Goal: Task Accomplishment & Management: Use online tool/utility

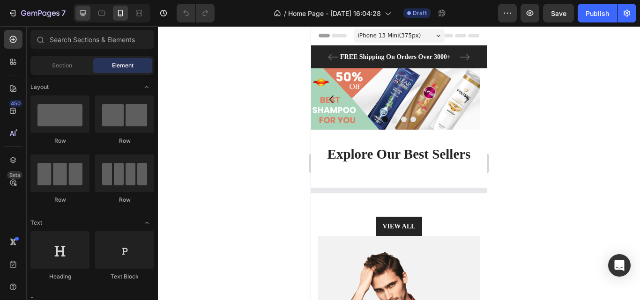
click at [80, 9] on icon at bounding box center [82, 12] width 9 height 9
click at [81, 9] on icon at bounding box center [82, 12] width 9 height 9
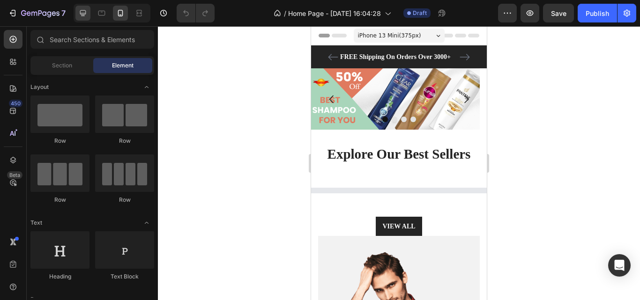
click at [81, 9] on icon at bounding box center [82, 12] width 9 height 9
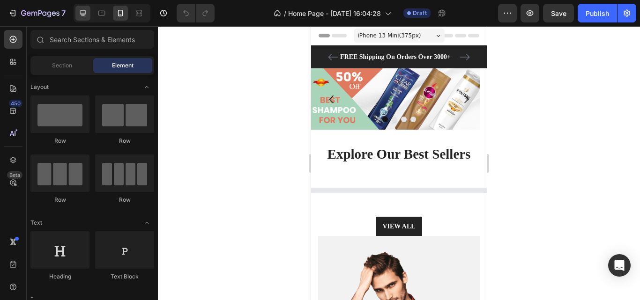
click at [81, 9] on icon at bounding box center [82, 12] width 9 height 9
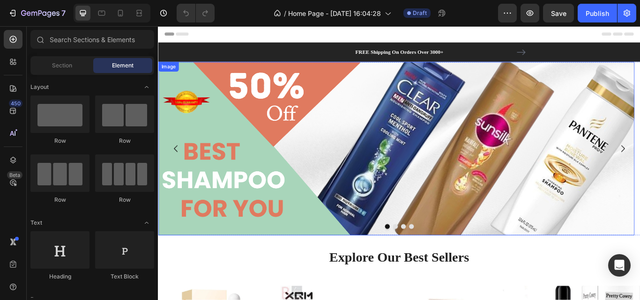
click at [379, 142] on img at bounding box center [435, 169] width 555 height 202
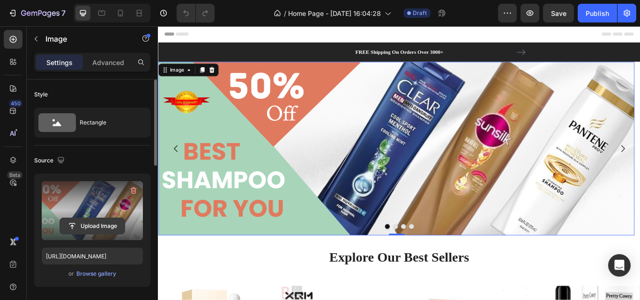
click at [93, 228] on input "file" at bounding box center [92, 226] width 65 height 16
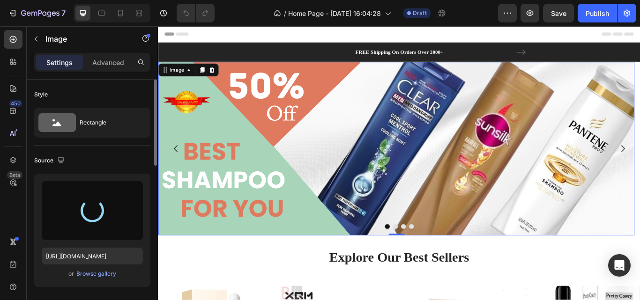
type input "[URL][DOMAIN_NAME]"
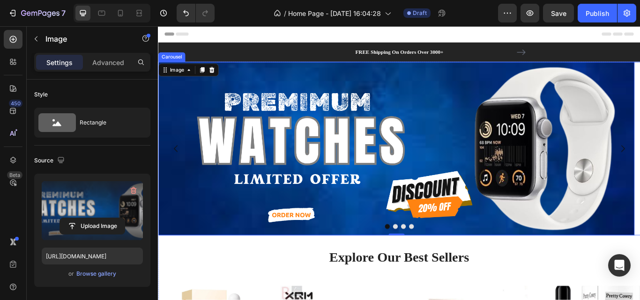
click at [433, 258] on div at bounding box center [439, 260] width 562 height 6
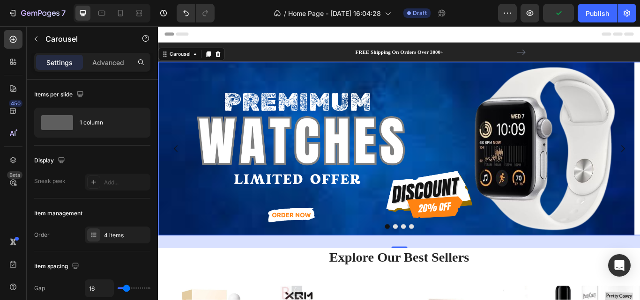
click at [432, 261] on button "Dot" at bounding box center [435, 260] width 6 height 6
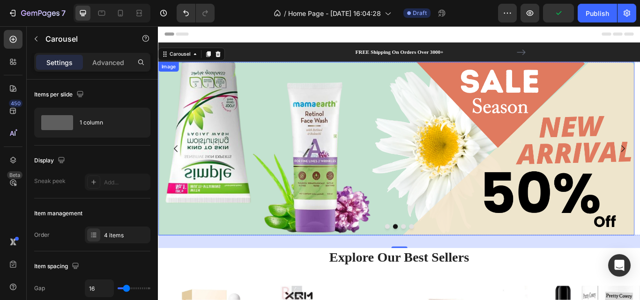
click at [390, 211] on img at bounding box center [435, 169] width 555 height 202
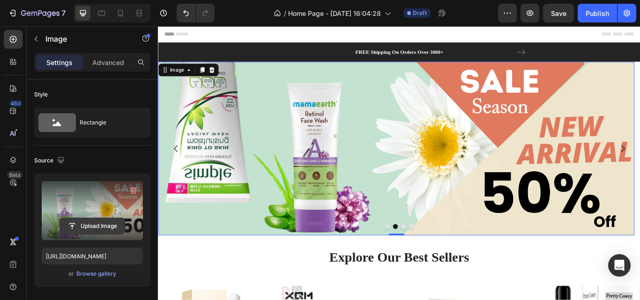
click at [106, 228] on input "file" at bounding box center [92, 226] width 65 height 16
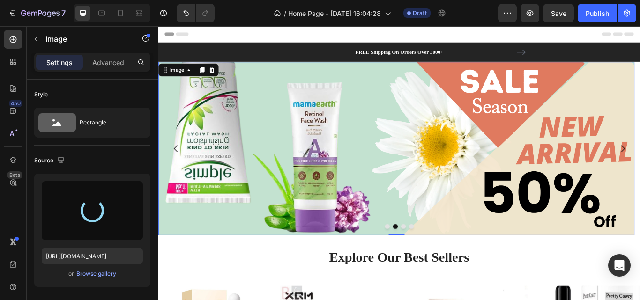
type input "[URL][DOMAIN_NAME]"
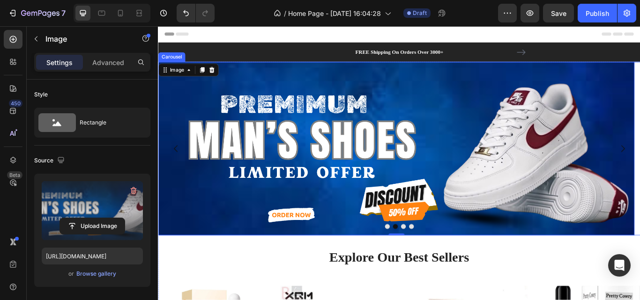
click at [442, 262] on button "Dot" at bounding box center [444, 260] width 6 height 6
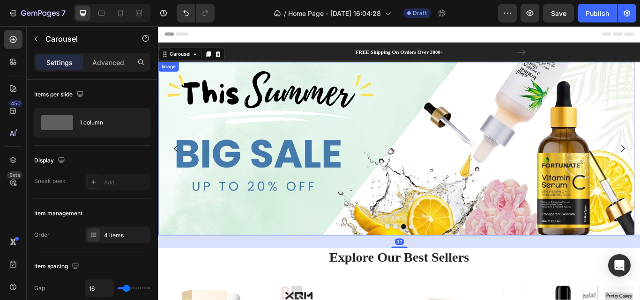
click at [433, 209] on img at bounding box center [435, 169] width 555 height 202
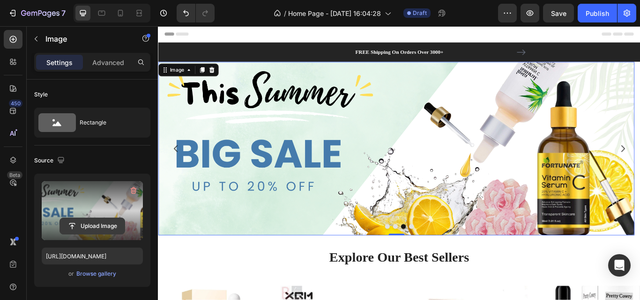
click at [90, 219] on input "file" at bounding box center [92, 226] width 65 height 16
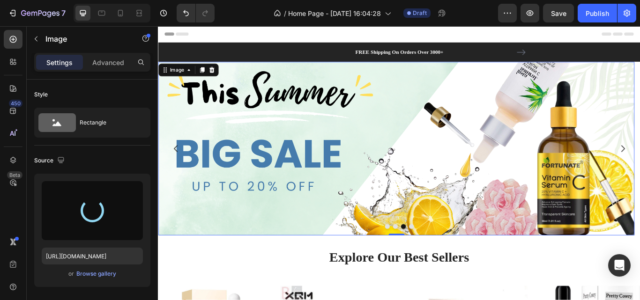
type input "[URL][DOMAIN_NAME]"
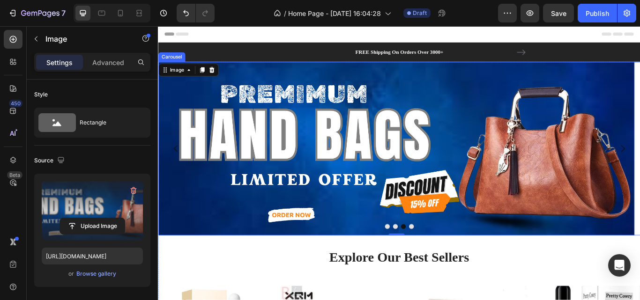
click at [450, 258] on button "Dot" at bounding box center [453, 260] width 6 height 6
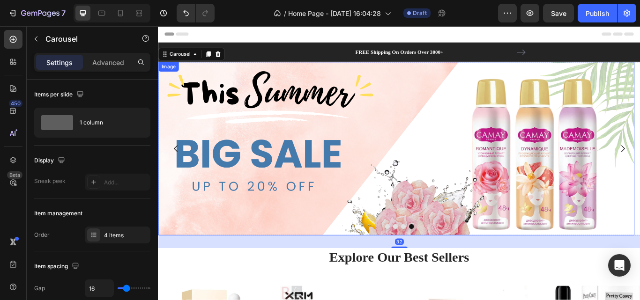
click at [371, 179] on img at bounding box center [435, 169] width 555 height 202
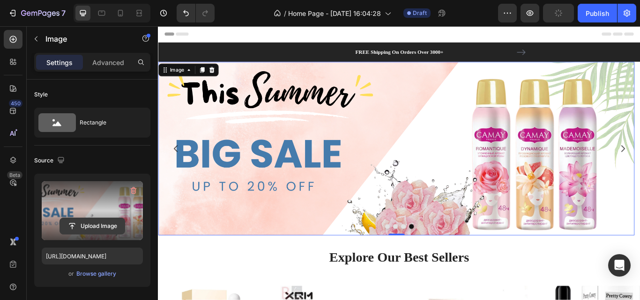
click at [100, 223] on input "file" at bounding box center [92, 226] width 65 height 16
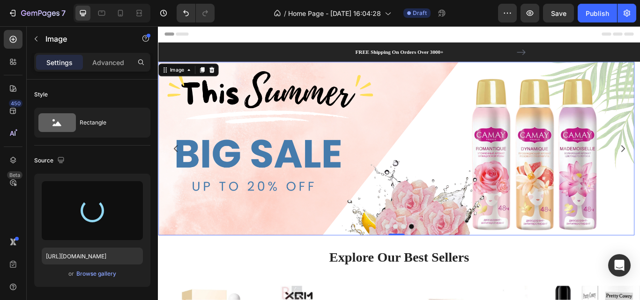
type input "[URL][DOMAIN_NAME]"
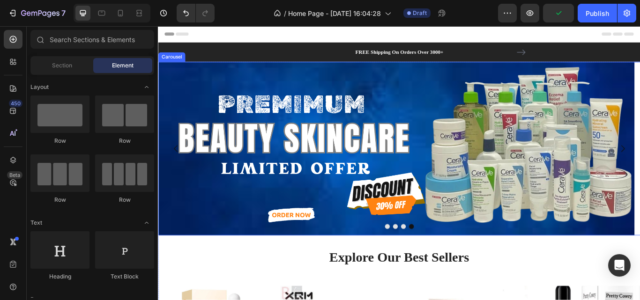
click at [422, 259] on button "Dot" at bounding box center [425, 260] width 6 height 6
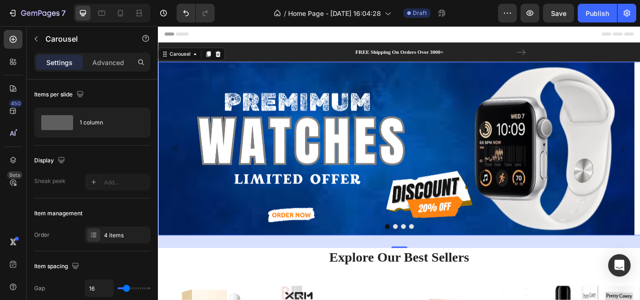
click at [432, 259] on button "Dot" at bounding box center [435, 260] width 6 height 6
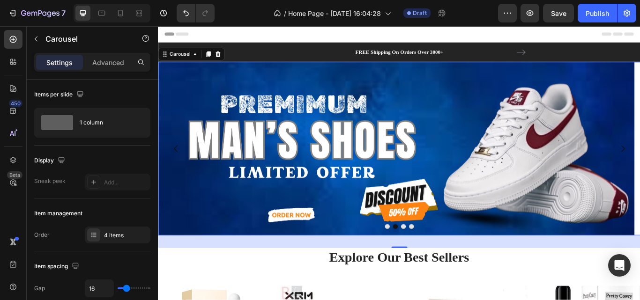
click at [441, 260] on button "Dot" at bounding box center [444, 260] width 6 height 6
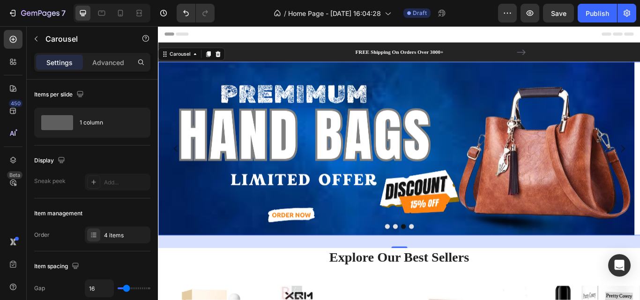
click at [423, 258] on button "Dot" at bounding box center [425, 260] width 6 height 6
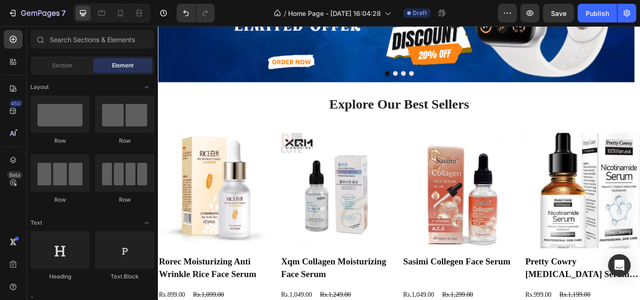
scroll to position [190, 0]
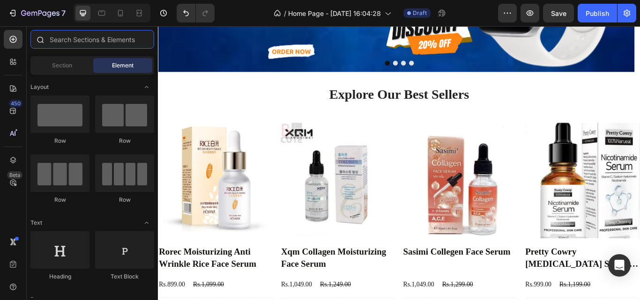
click at [86, 48] on input "text" at bounding box center [92, 39] width 124 height 19
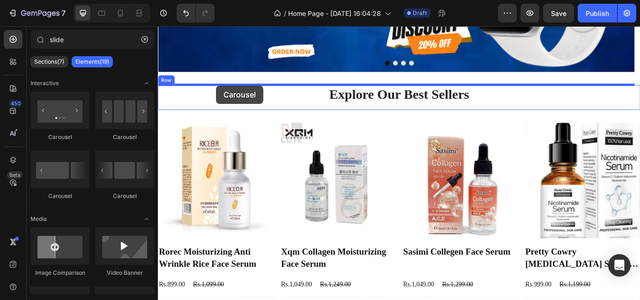
drag, startPoint x: 268, startPoint y: 204, endPoint x: 226, endPoint y: 96, distance: 116.6
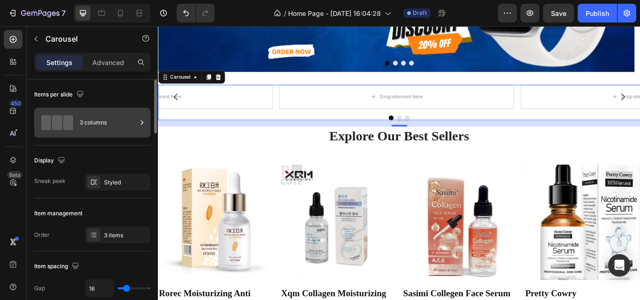
click at [113, 132] on div "3 columns" at bounding box center [108, 123] width 57 height 22
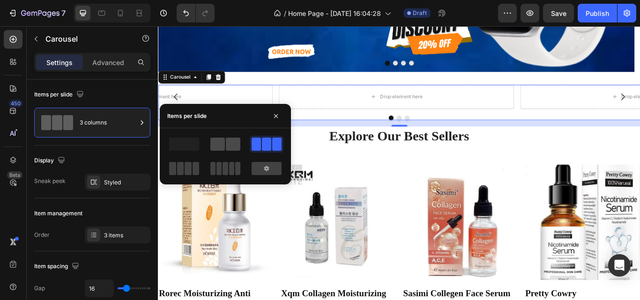
click at [223, 150] on span at bounding box center [217, 144] width 15 height 13
click at [252, 146] on span at bounding box center [256, 144] width 9 height 13
click at [225, 164] on span at bounding box center [225, 168] width 5 height 13
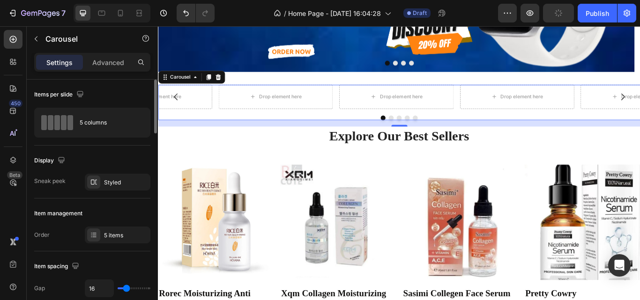
click at [138, 153] on div "Display" at bounding box center [92, 160] width 116 height 15
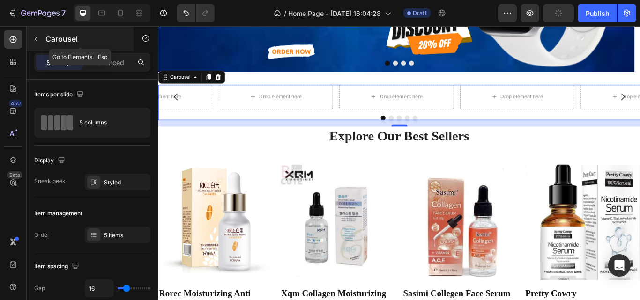
click at [31, 43] on button "button" at bounding box center [36, 38] width 15 height 15
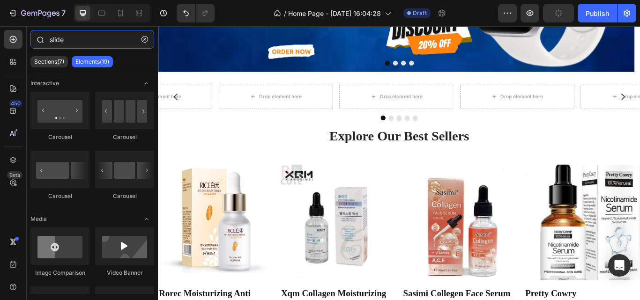
click at [77, 40] on input "slide" at bounding box center [92, 39] width 124 height 19
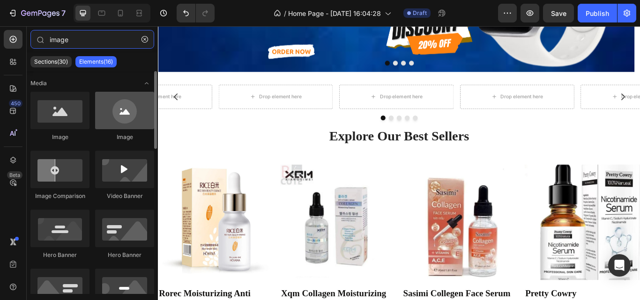
type input "image"
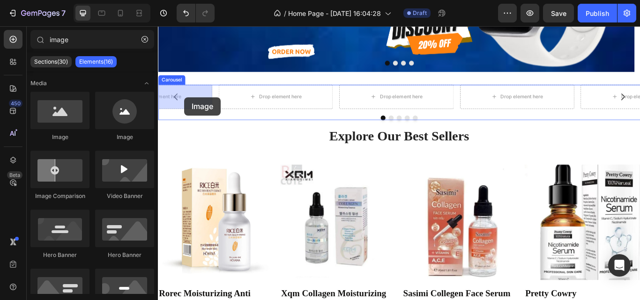
drag, startPoint x: 269, startPoint y: 141, endPoint x: 188, endPoint y: 109, distance: 86.5
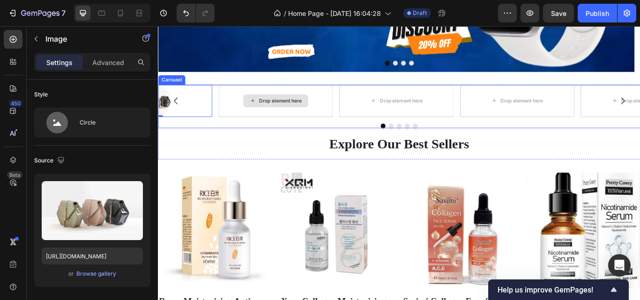
click at [298, 123] on div "Drop element here" at bounding box center [294, 113] width 133 height 37
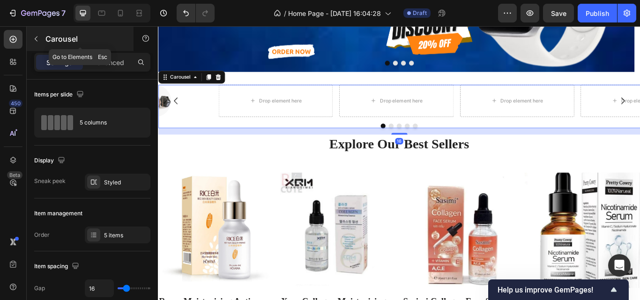
click at [33, 37] on icon "button" at bounding box center [35, 38] width 7 height 7
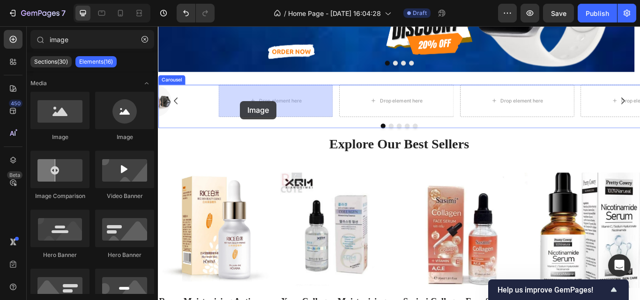
drag, startPoint x: 267, startPoint y: 149, endPoint x: 254, endPoint y: 113, distance: 38.1
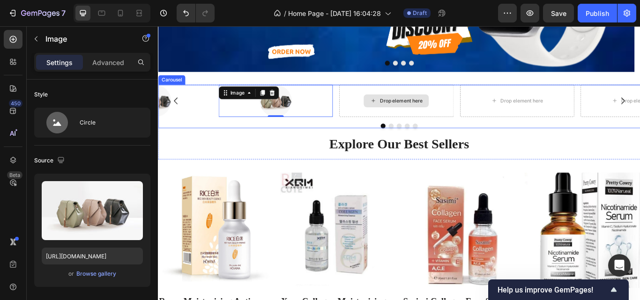
click at [446, 113] on div "Drop element here" at bounding box center [442, 113] width 50 height 7
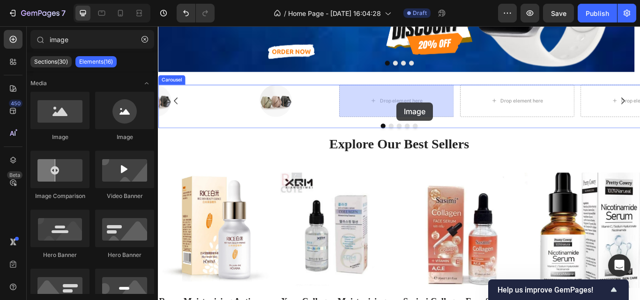
drag, startPoint x: 274, startPoint y: 137, endPoint x: 436, endPoint y: 114, distance: 163.8
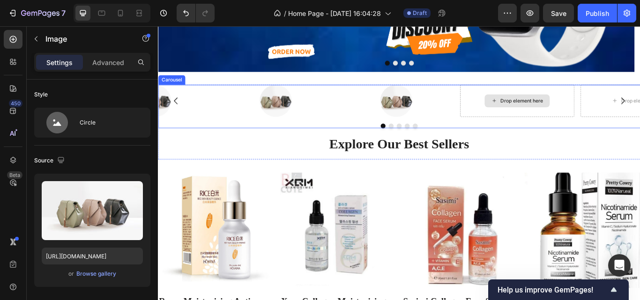
click at [573, 117] on div "Drop element here" at bounding box center [582, 113] width 50 height 7
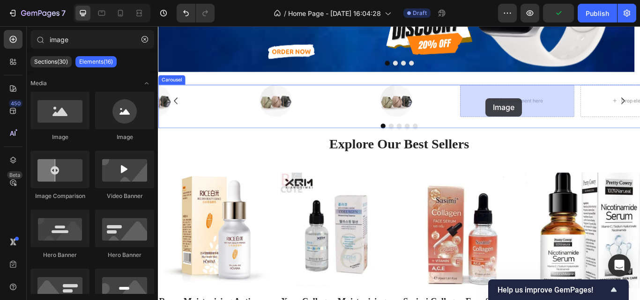
drag, startPoint x: 269, startPoint y: 144, endPoint x: 540, endPoint y: 110, distance: 272.6
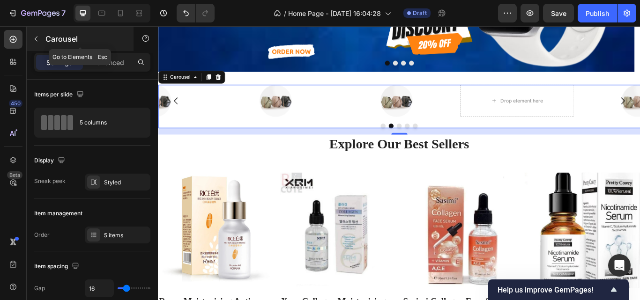
click at [31, 38] on button "button" at bounding box center [36, 38] width 15 height 15
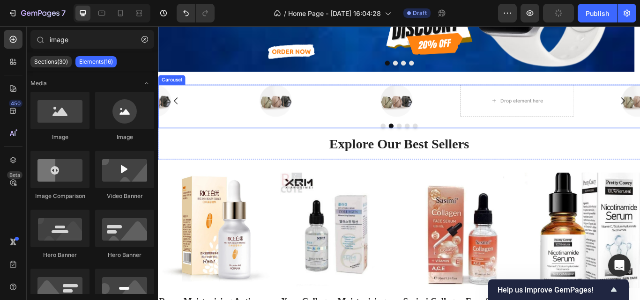
click at [254, 124] on div at bounding box center [294, 113] width 133 height 37
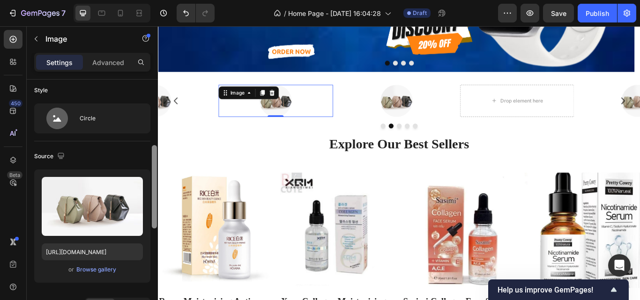
scroll to position [131, 0]
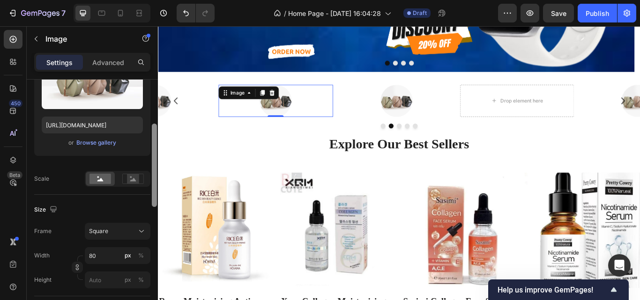
drag, startPoint x: 154, startPoint y: 97, endPoint x: 147, endPoint y: 142, distance: 45.0
click at [147, 142] on div "Style Circle Source Upload Image [URL][DOMAIN_NAME] or Browse gallery Scale Siz…" at bounding box center [92, 203] width 131 height 247
drag, startPoint x: 147, startPoint y: 142, endPoint x: 144, endPoint y: 175, distance: 33.9
click at [144, 175] on div "Upload Image [URL][DOMAIN_NAME] or Browse gallery Scale" at bounding box center [92, 115] width 116 height 144
click at [122, 231] on div "Square" at bounding box center [112, 231] width 46 height 8
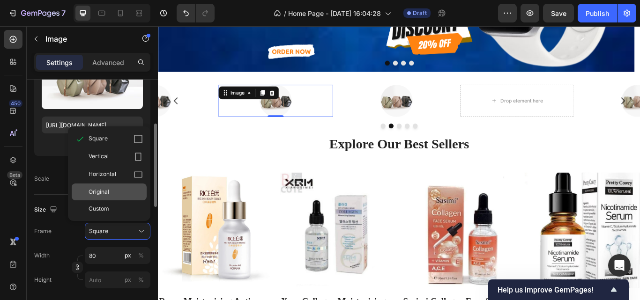
click at [122, 197] on div "Original" at bounding box center [109, 192] width 75 height 17
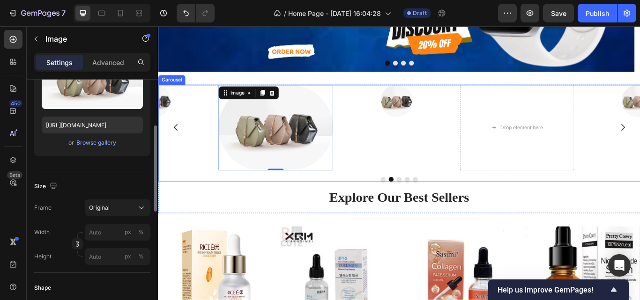
click at [422, 145] on div "Image" at bounding box center [435, 145] width 133 height 100
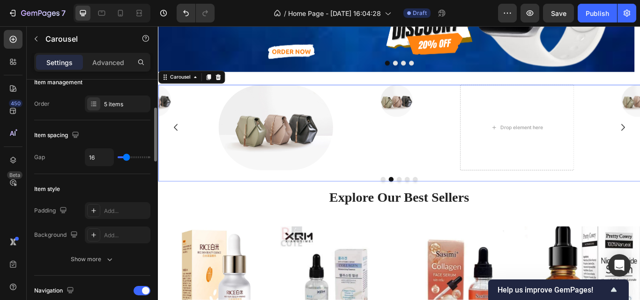
scroll to position [0, 0]
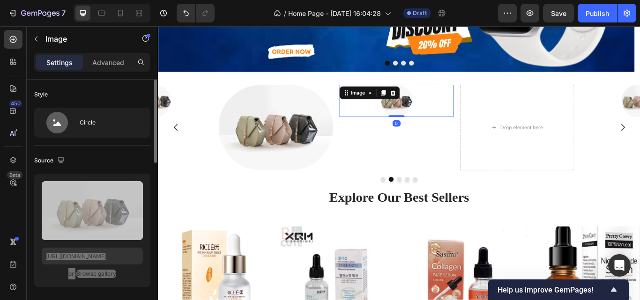
click at [435, 121] on img at bounding box center [435, 113] width 37 height 37
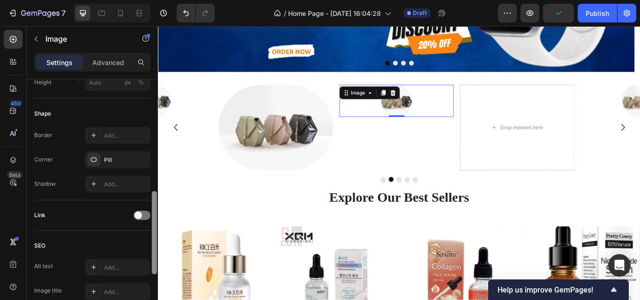
scroll to position [315, 0]
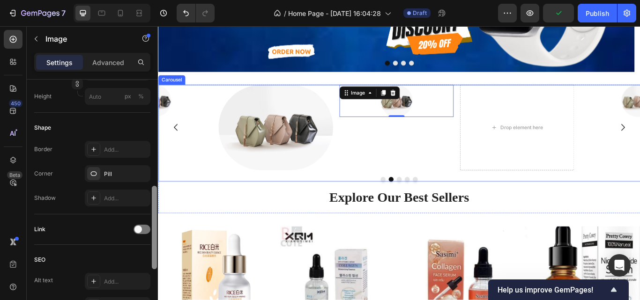
drag, startPoint x: 313, startPoint y: 274, endPoint x: 161, endPoint y: 194, distance: 171.5
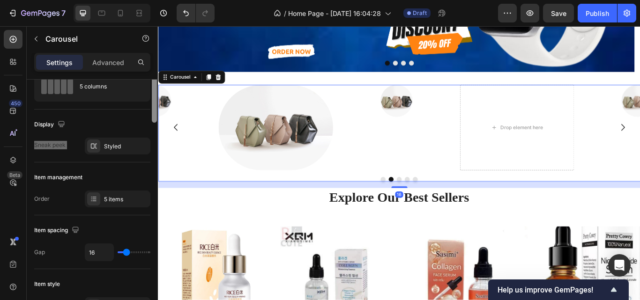
scroll to position [21, 0]
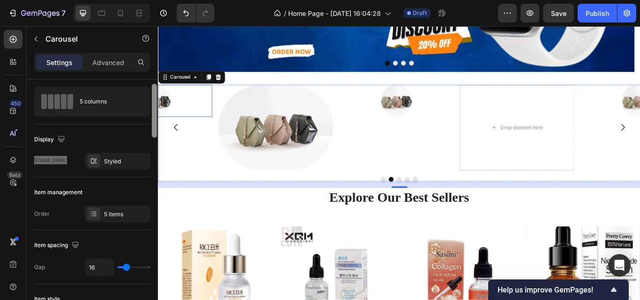
drag, startPoint x: 310, startPoint y: 207, endPoint x: 159, endPoint y: 122, distance: 173.1
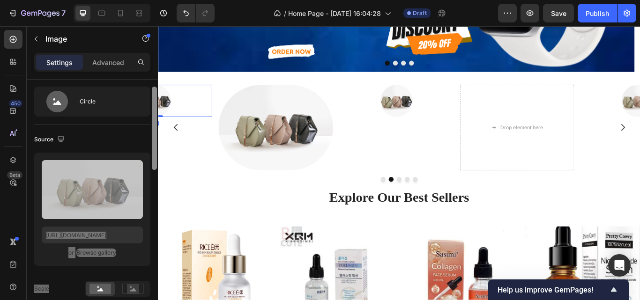
scroll to position [0, 0]
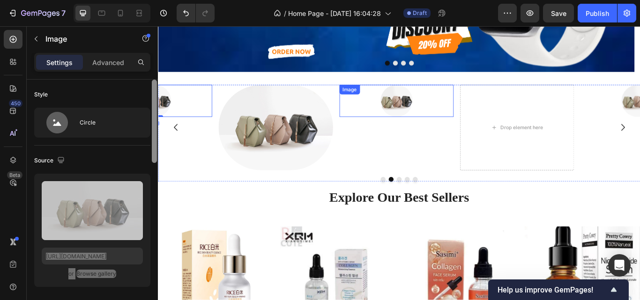
click at [428, 122] on img at bounding box center [435, 113] width 37 height 37
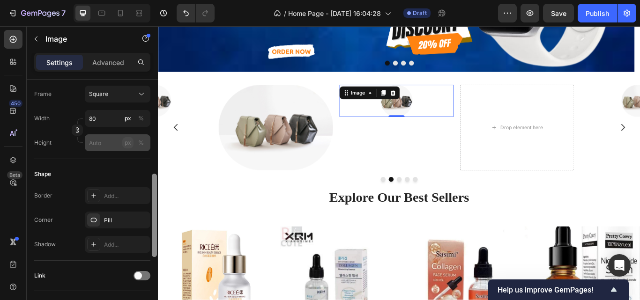
scroll to position [245, 0]
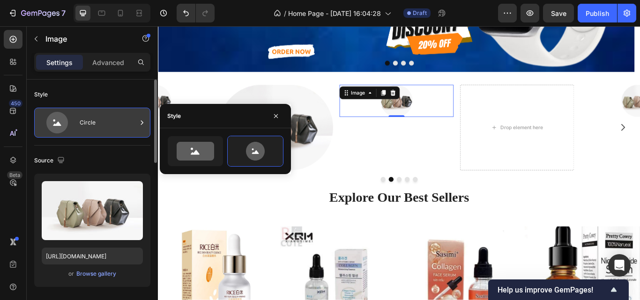
click at [140, 115] on div at bounding box center [141, 123] width 9 height 30
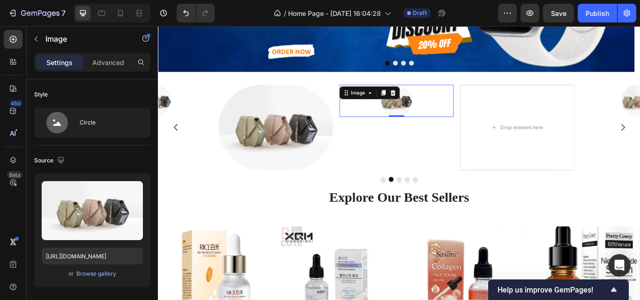
scroll to position [247, 0]
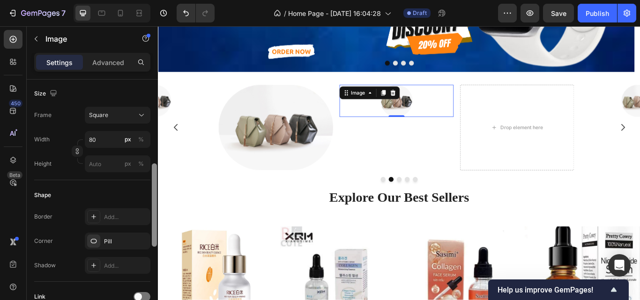
drag, startPoint x: 157, startPoint y: 149, endPoint x: 151, endPoint y: 179, distance: 31.2
click at [151, 179] on div at bounding box center [154, 203] width 7 height 247
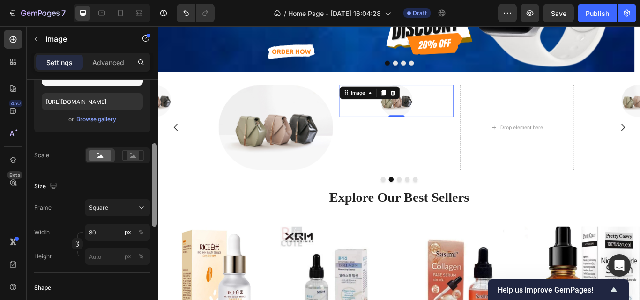
scroll to position [148, 0]
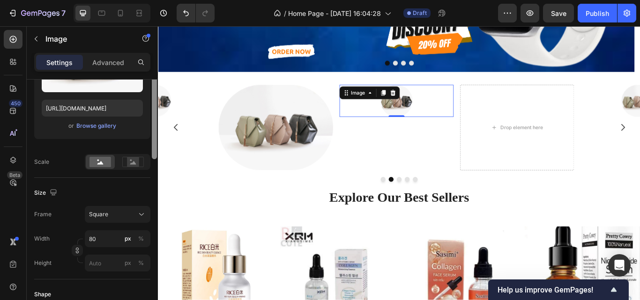
drag, startPoint x: 155, startPoint y: 181, endPoint x: 158, endPoint y: 152, distance: 29.2
click at [158, 0] on div "7 / Home Page - [DATE] 16:04:28 Draft Preview Save Publish 450 Beta image Secti…" at bounding box center [320, 0] width 640 height 0
drag, startPoint x: 158, startPoint y: 152, endPoint x: 157, endPoint y: 174, distance: 21.6
click at [157, 0] on div "7 / Home Page - [DATE] 16:04:28 Draft Preview Save Publish 450 Beta image Secti…" at bounding box center [320, 0] width 640 height 0
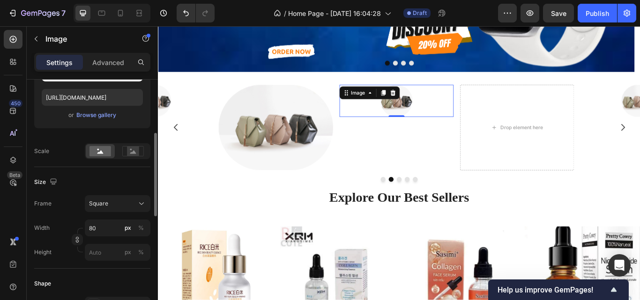
click at [139, 216] on div "Frame Square Width 80 px % Height px %" at bounding box center [92, 228] width 116 height 66
click at [138, 209] on icon at bounding box center [141, 203] width 9 height 9
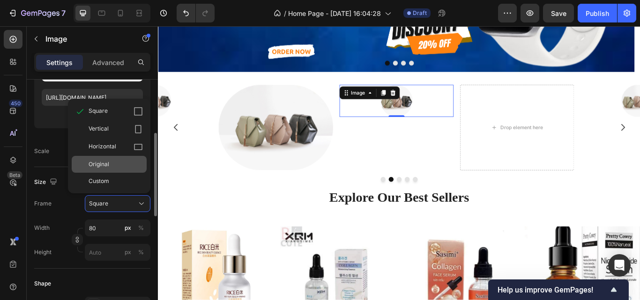
click at [130, 166] on div "Original" at bounding box center [116, 164] width 54 height 8
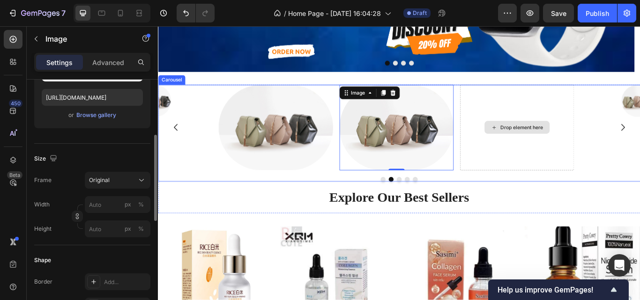
click at [577, 166] on div "Drop element here" at bounding box center [576, 145] width 133 height 100
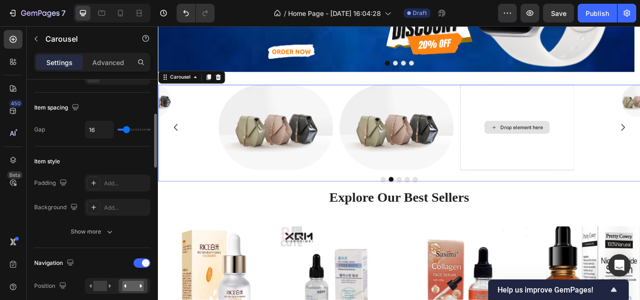
scroll to position [0, 0]
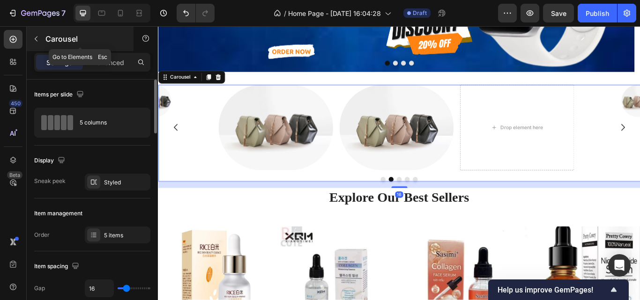
click at [32, 34] on button "button" at bounding box center [36, 38] width 15 height 15
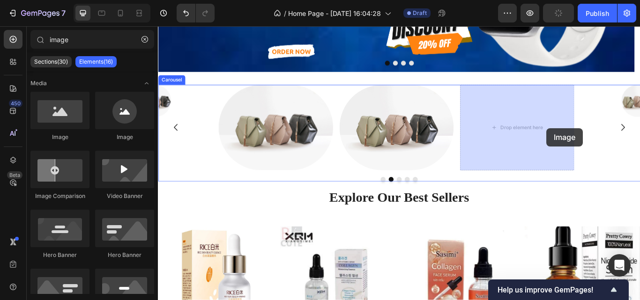
drag, startPoint x: 265, startPoint y: 135, endPoint x: 611, endPoint y: 145, distance: 346.5
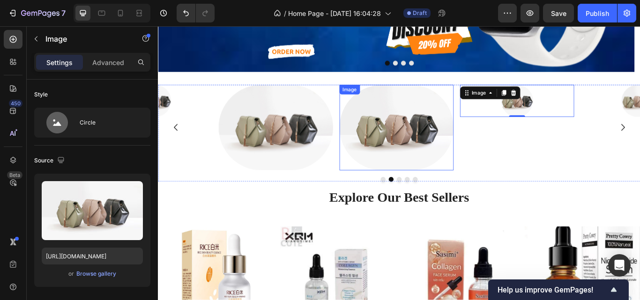
click at [466, 152] on img at bounding box center [435, 145] width 133 height 100
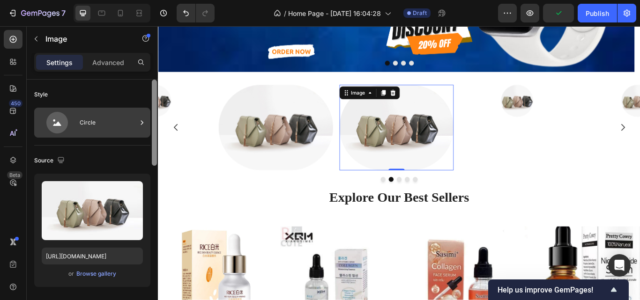
drag, startPoint x: 156, startPoint y: 126, endPoint x: 149, endPoint y: 124, distance: 7.3
click at [149, 124] on div "Style Circle Source Upload Image [URL][DOMAIN_NAME] or Browse gallery Size Fram…" at bounding box center [92, 203] width 131 height 247
click at [137, 120] on icon at bounding box center [141, 122] width 9 height 9
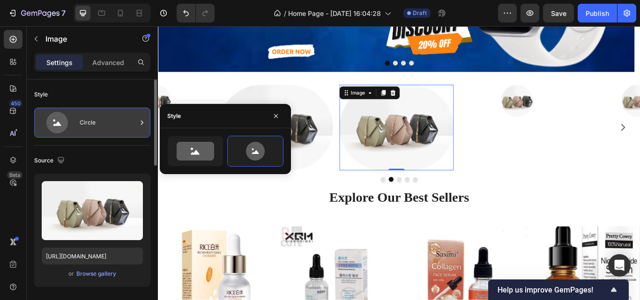
click at [137, 120] on icon at bounding box center [141, 122] width 9 height 9
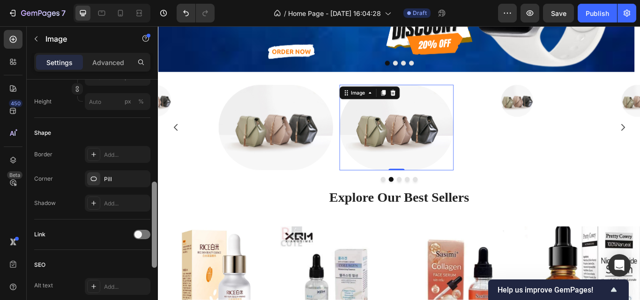
scroll to position [288, 0]
drag, startPoint x: 153, startPoint y: 139, endPoint x: 149, endPoint y: 239, distance: 100.8
click at [149, 239] on div "Style Circle Source Upload Image [URL][DOMAIN_NAME] or Browse gallery Size Fram…" at bounding box center [92, 203] width 131 height 247
click at [125, 177] on div "Pill" at bounding box center [117, 178] width 27 height 8
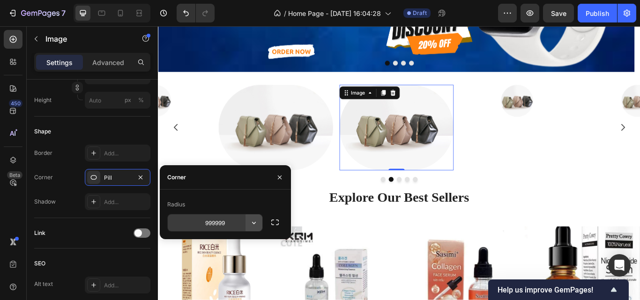
click at [251, 224] on icon "button" at bounding box center [253, 222] width 9 height 9
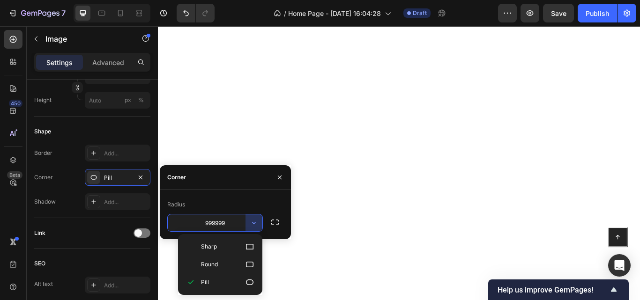
scroll to position [1909, 0]
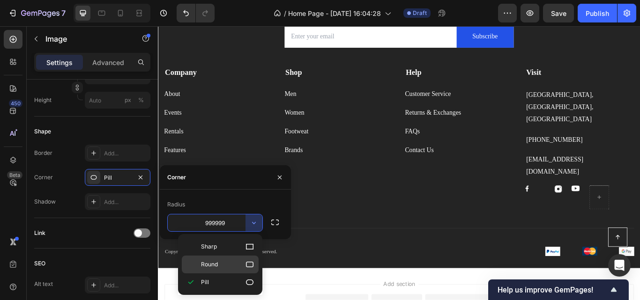
click at [237, 264] on p "Round" at bounding box center [227, 264] width 53 height 9
type input "8"
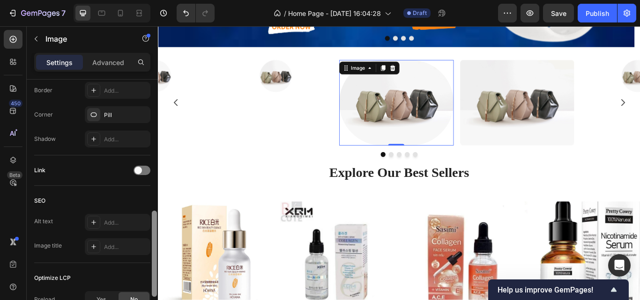
scroll to position [333, 0]
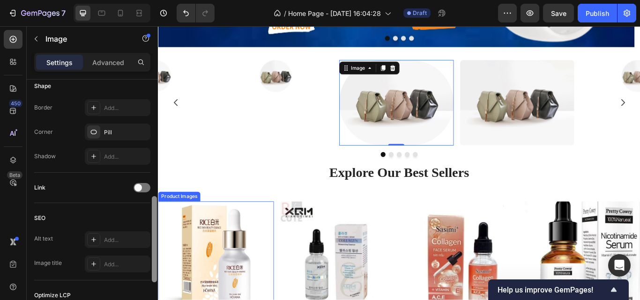
drag, startPoint x: 312, startPoint y: 286, endPoint x: 164, endPoint y: 225, distance: 160.0
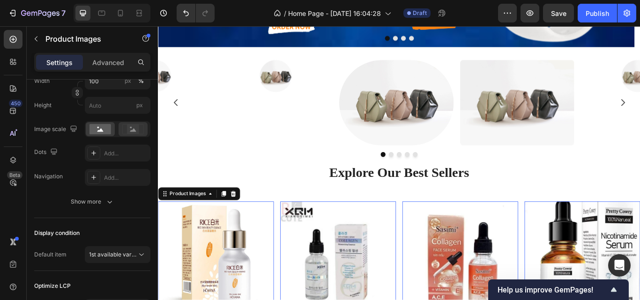
scroll to position [304, 0]
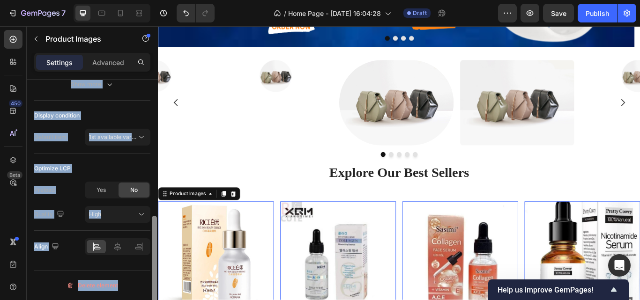
drag, startPoint x: 153, startPoint y: 209, endPoint x: 147, endPoint y: 259, distance: 50.6
click at [147, 259] on div "Layout Featured only Product source Rorec Moisturizing Anti Wrinkle Rice Face S…" at bounding box center [92, 203] width 131 height 247
click at [112, 168] on div "Optimize LCP" at bounding box center [92, 168] width 116 height 15
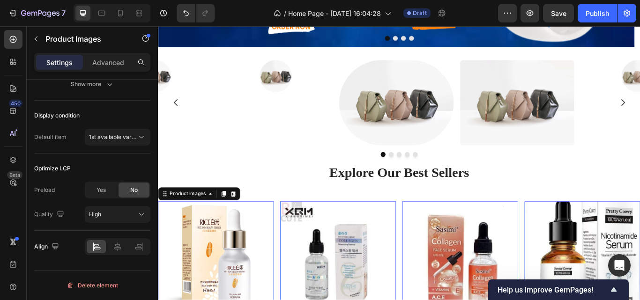
scroll to position [0, 0]
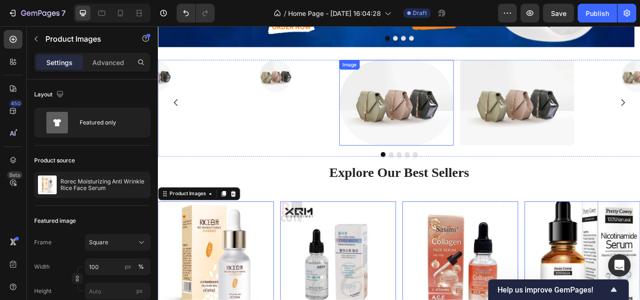
click at [432, 136] on img at bounding box center [435, 116] width 133 height 100
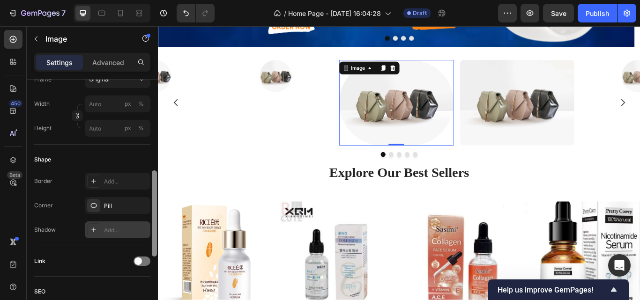
scroll to position [261, 0]
drag, startPoint x: 156, startPoint y: 175, endPoint x: 145, endPoint y: 225, distance: 51.7
click at [145, 225] on div "Style Circle Source Upload Image [URL][DOMAIN_NAME] or Browse gallery Size Fram…" at bounding box center [92, 203] width 131 height 247
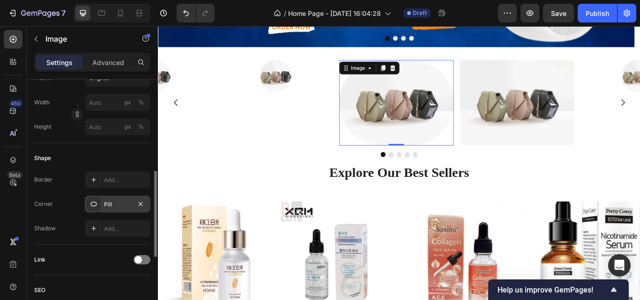
click at [129, 203] on div "Pill" at bounding box center [117, 205] width 27 height 8
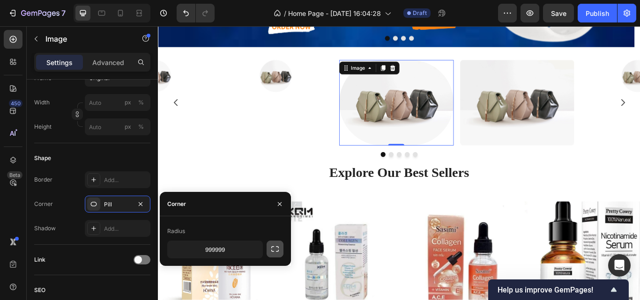
click at [271, 248] on icon "button" at bounding box center [274, 249] width 9 height 9
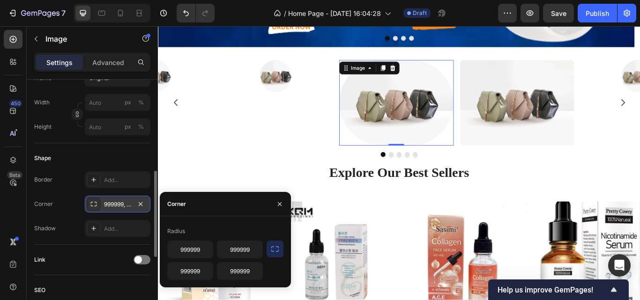
click at [120, 204] on div "999999, 999999, 999999, 999999" at bounding box center [117, 205] width 27 height 8
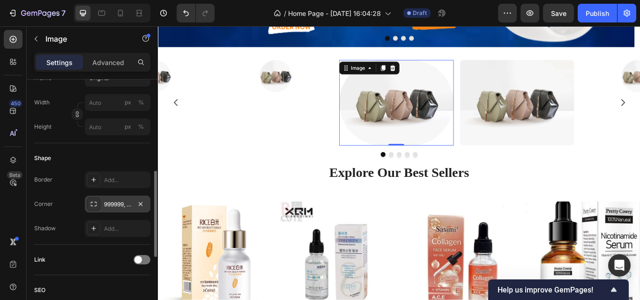
click at [120, 204] on div "999999, 999999, 999999, 999999" at bounding box center [117, 205] width 27 height 8
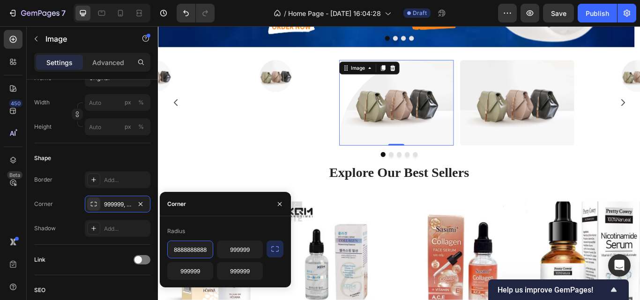
scroll to position [0, 0]
type input "8"
click at [274, 247] on icon "button" at bounding box center [274, 249] width 9 height 9
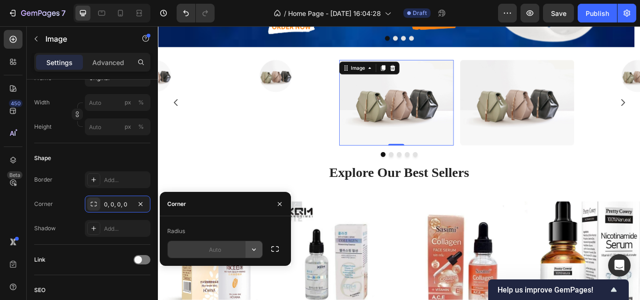
click at [250, 248] on icon "button" at bounding box center [253, 249] width 9 height 9
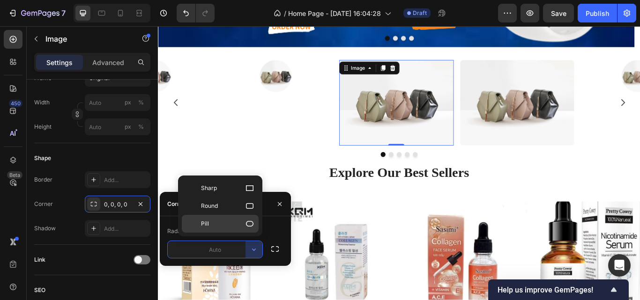
click at [252, 224] on icon at bounding box center [249, 223] width 9 height 9
type input "9999"
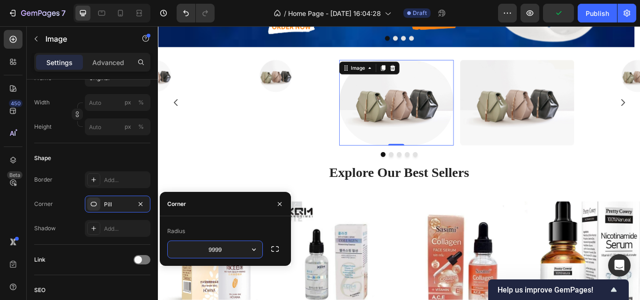
click at [244, 247] on input "9999" at bounding box center [215, 249] width 95 height 17
click at [261, 253] on button "button" at bounding box center [254, 249] width 17 height 17
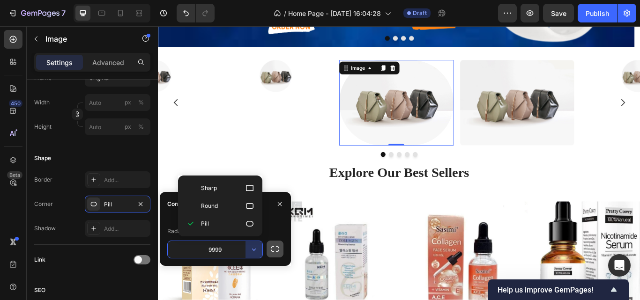
click at [273, 248] on icon "button" at bounding box center [274, 249] width 9 height 9
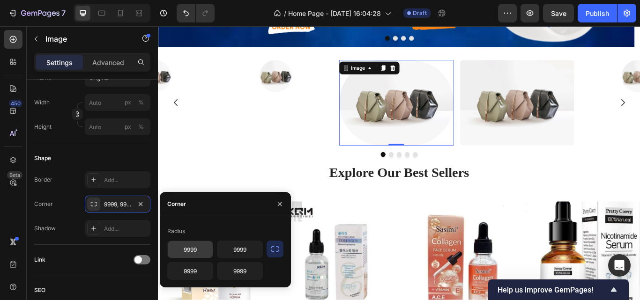
click at [208, 251] on input "9999" at bounding box center [190, 249] width 45 height 17
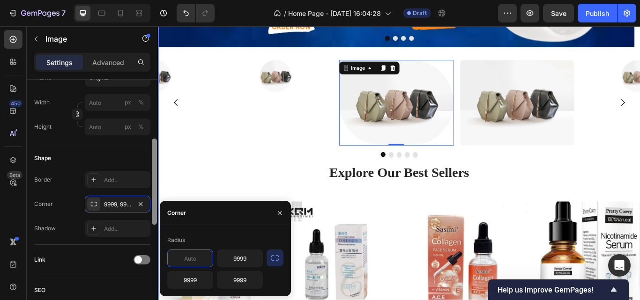
scroll to position [237, 0]
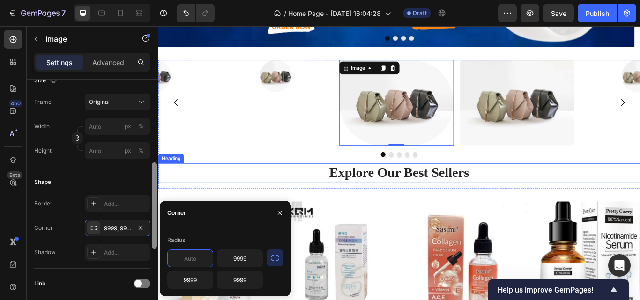
drag, startPoint x: 313, startPoint y: 237, endPoint x: 177, endPoint y: 175, distance: 149.5
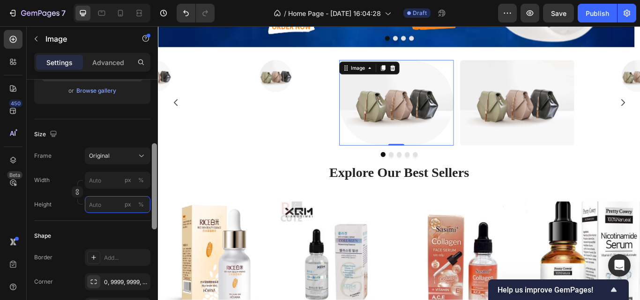
drag, startPoint x: 149, startPoint y: 190, endPoint x: 154, endPoint y: 182, distance: 9.8
click at [154, 182] on div "Style Circle Source Upload Image [URL][DOMAIN_NAME] or Browse gallery Size Fram…" at bounding box center [92, 203] width 131 height 247
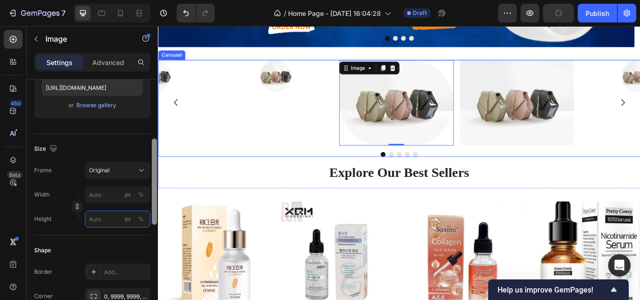
drag, startPoint x: 315, startPoint y: 202, endPoint x: 167, endPoint y: 158, distance: 154.6
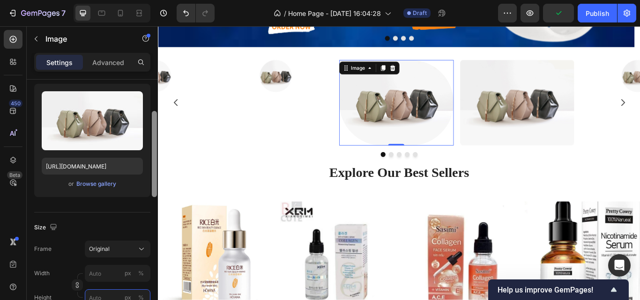
drag, startPoint x: 310, startPoint y: 189, endPoint x: 159, endPoint y: 165, distance: 153.2
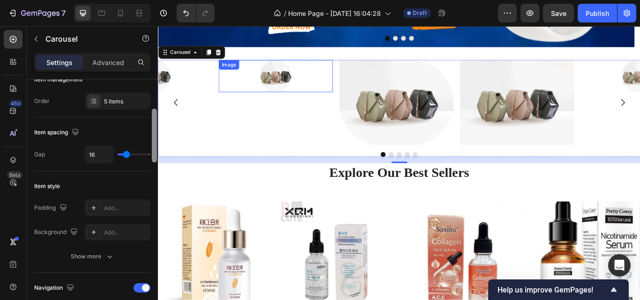
scroll to position [0, 0]
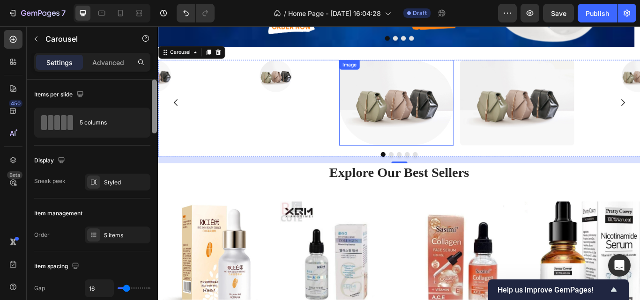
click at [448, 108] on img at bounding box center [435, 116] width 133 height 100
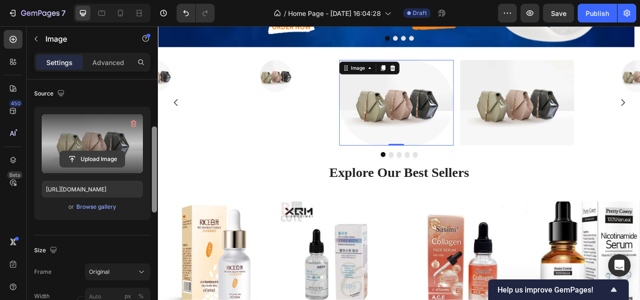
scroll to position [84, 0]
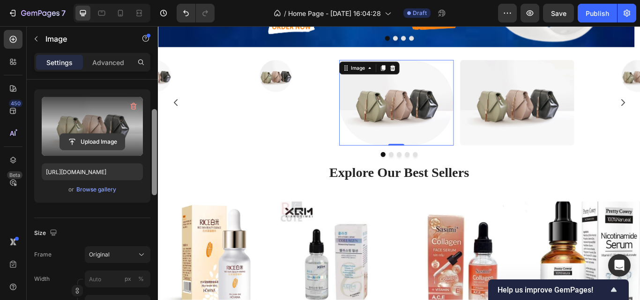
click at [92, 146] on input "file" at bounding box center [92, 142] width 65 height 16
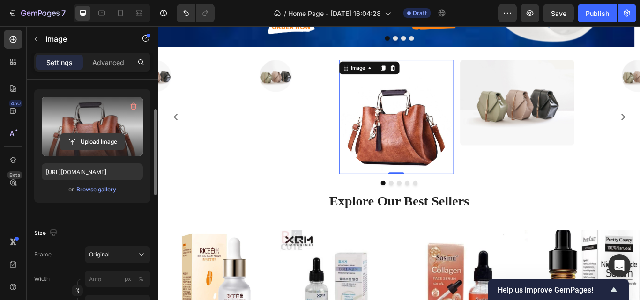
click at [104, 136] on input "file" at bounding box center [92, 142] width 65 height 16
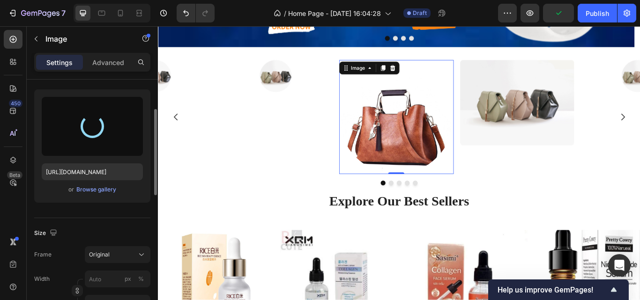
type input "[URL][DOMAIN_NAME]"
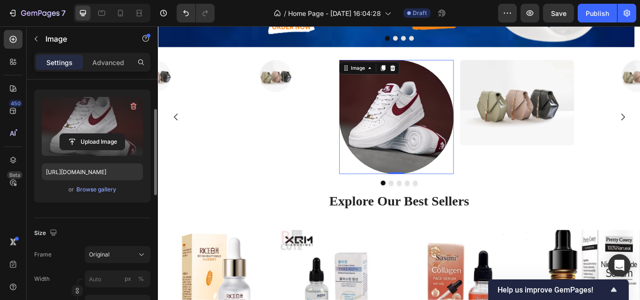
click at [485, 73] on div at bounding box center [435, 132] width 133 height 133
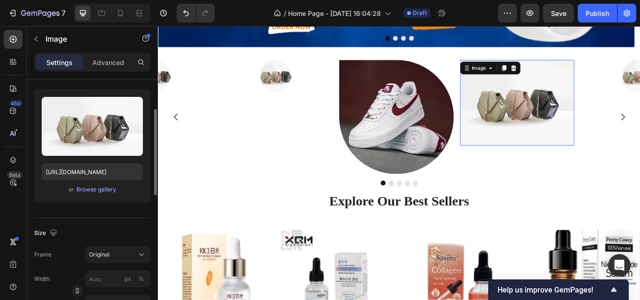
click at [542, 97] on img at bounding box center [576, 116] width 133 height 100
click at [446, 104] on img at bounding box center [435, 132] width 133 height 133
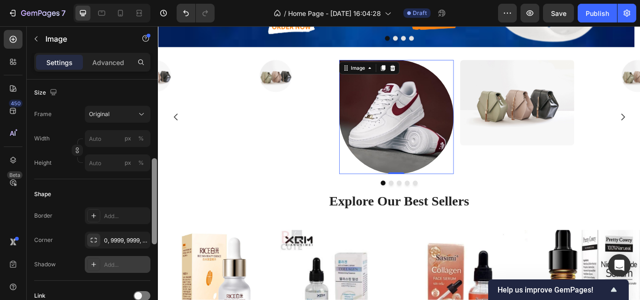
scroll to position [249, 0]
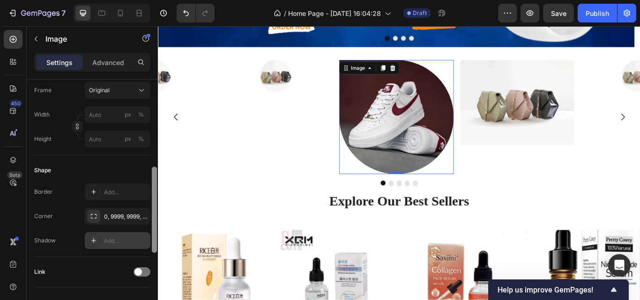
drag, startPoint x: 156, startPoint y: 181, endPoint x: 149, endPoint y: 239, distance: 58.0
click at [149, 239] on div "Style Circle Source Upload Image [URL][DOMAIN_NAME] or Browse gallery Size Fram…" at bounding box center [92, 203] width 131 height 247
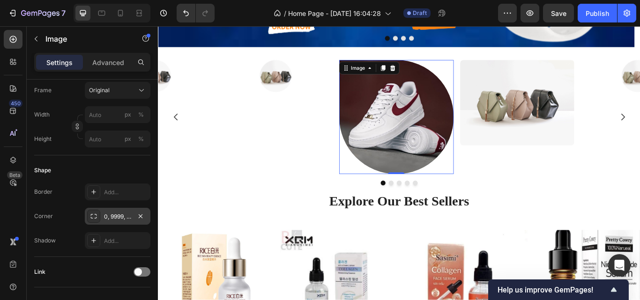
click at [132, 219] on div "0, 9999, 9999, 9999" at bounding box center [118, 216] width 66 height 17
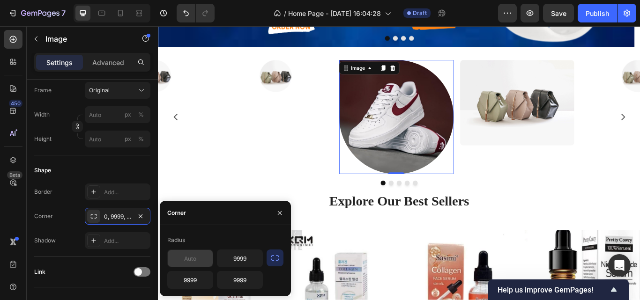
click at [186, 259] on input "text" at bounding box center [190, 258] width 45 height 17
type input "9999"
click at [237, 242] on div "Radius" at bounding box center [225, 240] width 116 height 15
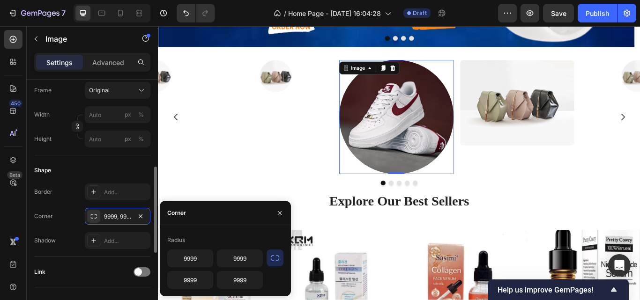
click at [116, 262] on div "Link" at bounding box center [92, 272] width 116 height 30
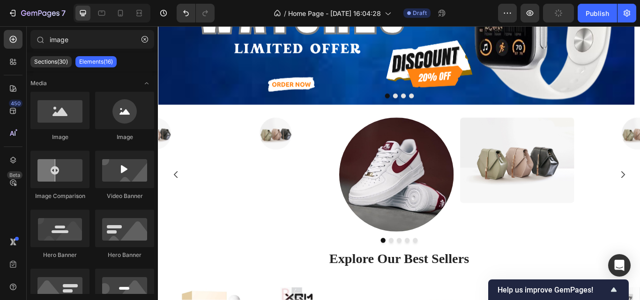
scroll to position [157, 0]
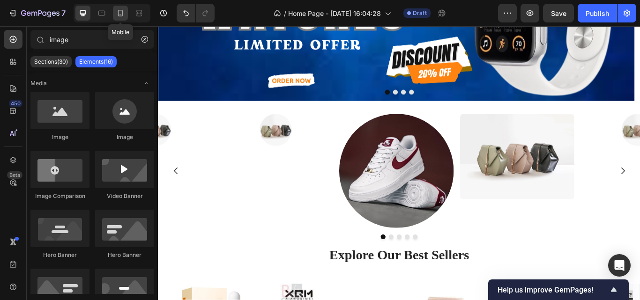
click at [121, 14] on icon at bounding box center [120, 12] width 9 height 9
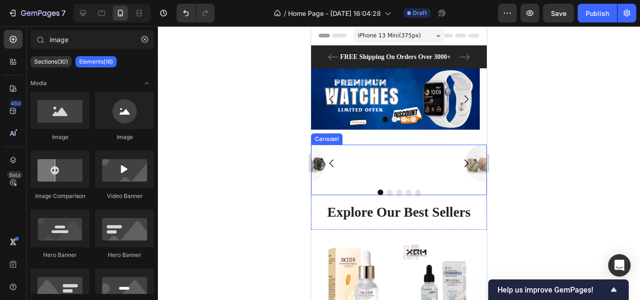
click at [398, 150] on div "Image Image Image Image Image" at bounding box center [399, 163] width 176 height 37
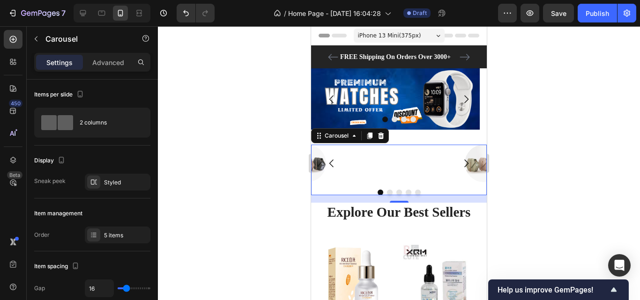
click at [464, 162] on icon "Carousel Next Arrow" at bounding box center [466, 164] width 4 height 8
click at [387, 193] on button "Dot" at bounding box center [390, 193] width 6 height 6
click at [396, 192] on button "Dot" at bounding box center [399, 193] width 6 height 6
click at [401, 192] on div at bounding box center [399, 193] width 176 height 6
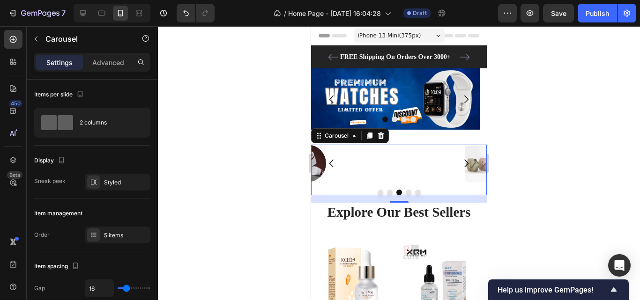
click at [406, 190] on button "Dot" at bounding box center [409, 193] width 6 height 6
click at [396, 155] on div "Image Image Image Image Image" at bounding box center [399, 163] width 176 height 37
click at [400, 151] on div "Image" at bounding box center [411, 150] width 24 height 11
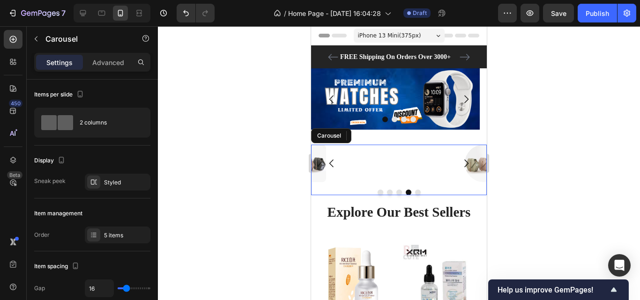
click at [394, 149] on div "Image Image Image Image 0 Image" at bounding box center [399, 163] width 176 height 37
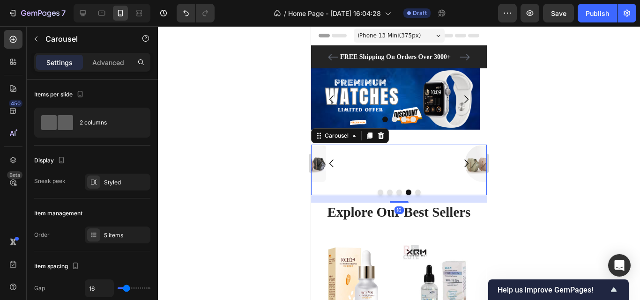
click at [393, 147] on div "Image Image Image Image Image" at bounding box center [399, 163] width 176 height 37
click at [125, 183] on div "Styled" at bounding box center [117, 183] width 27 height 8
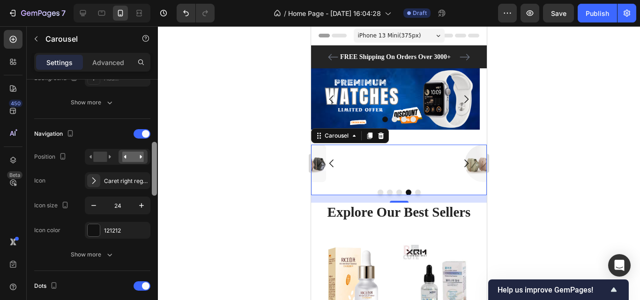
scroll to position [295, 0]
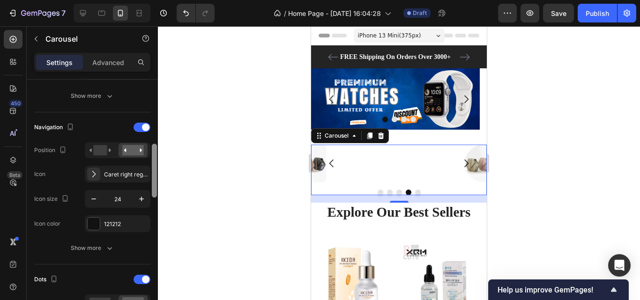
drag, startPoint x: 152, startPoint y: 125, endPoint x: 159, endPoint y: 189, distance: 64.6
click at [159, 0] on div "7 / Home Page - [DATE] 16:04:28 Draft Preview Save Publish 450 Beta image Secti…" at bounding box center [320, 0] width 640 height 0
click at [95, 171] on icon at bounding box center [93, 174] width 9 height 9
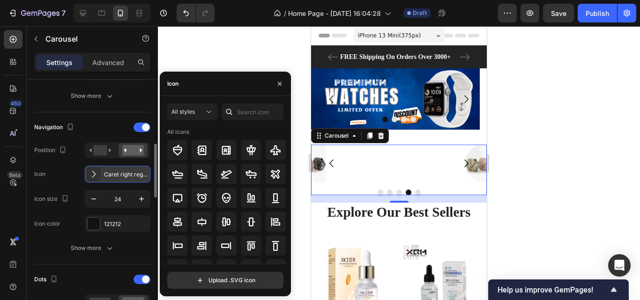
click at [93, 173] on icon at bounding box center [93, 174] width 9 height 9
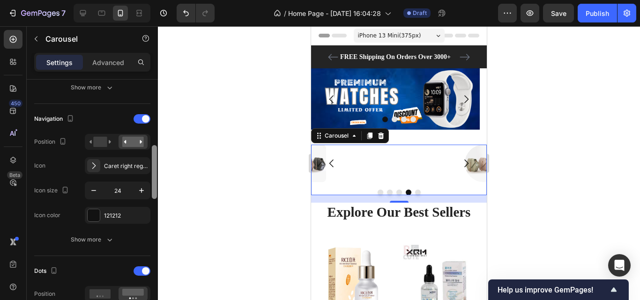
scroll to position [271, 0]
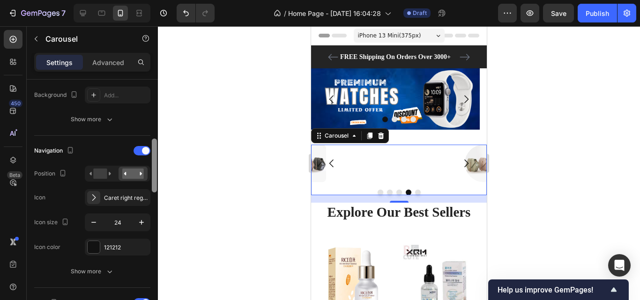
drag, startPoint x: 155, startPoint y: 182, endPoint x: 162, endPoint y: 177, distance: 8.7
click at [162, 0] on div "7 / Home Page - [DATE] 16:04:28 Draft Preview Save Publish 450 Beta image Secti…" at bounding box center [320, 0] width 640 height 0
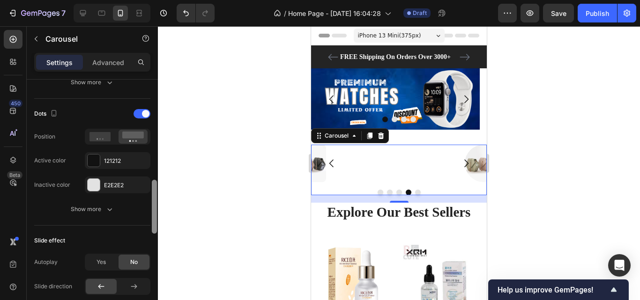
scroll to position [463, 0]
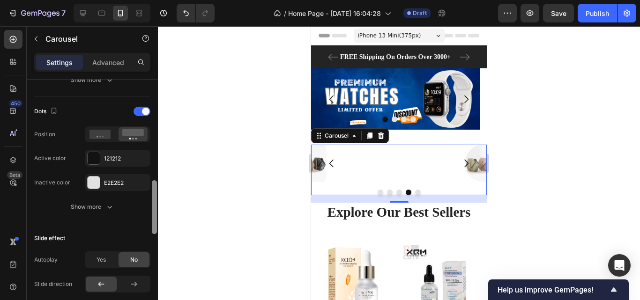
drag, startPoint x: 156, startPoint y: 178, endPoint x: 151, endPoint y: 220, distance: 42.0
click at [151, 220] on div at bounding box center [154, 203] width 7 height 247
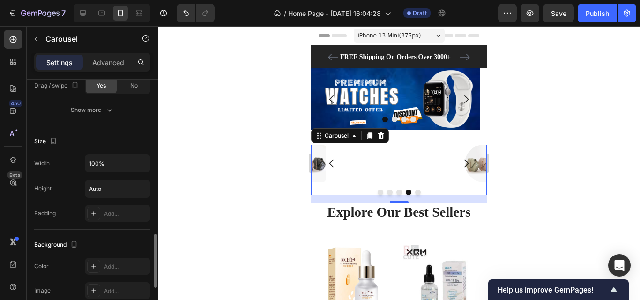
drag, startPoint x: 151, startPoint y: 220, endPoint x: 149, endPoint y: 229, distance: 9.3
click at [150, 223] on div "Items per slide 2 columns Display Sneak peek Styled Item management Order 5 ite…" at bounding box center [92, 203] width 131 height 247
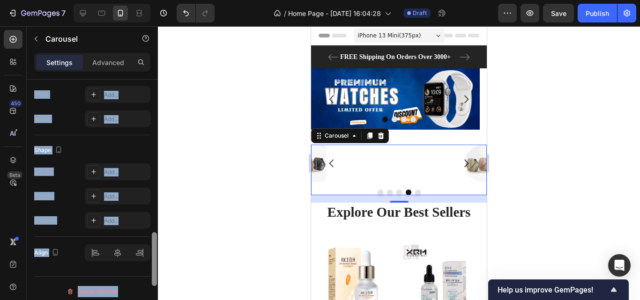
scroll to position [889, 0]
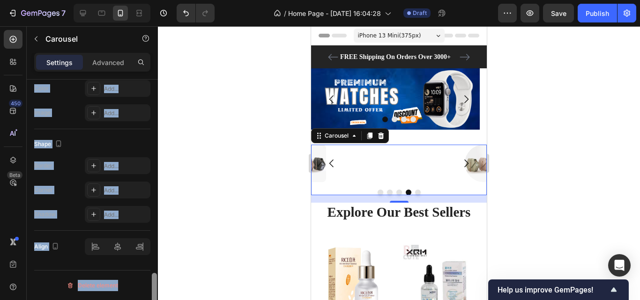
drag, startPoint x: 153, startPoint y: 246, endPoint x: 149, endPoint y: 296, distance: 49.8
click at [149, 296] on div "Items per slide 2 columns Display Sneak peek Styled Item management Order 5 ite…" at bounding box center [92, 203] width 131 height 247
click at [131, 263] on div "Align" at bounding box center [92, 247] width 116 height 32
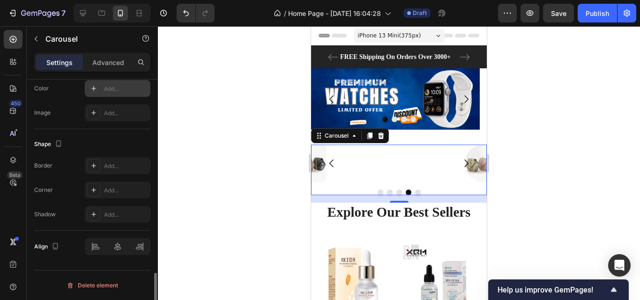
scroll to position [545, 0]
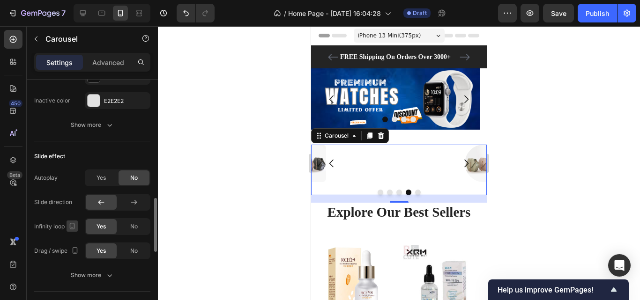
click at [77, 230] on icon "button" at bounding box center [71, 226] width 9 height 9
click at [106, 272] on icon "button" at bounding box center [109, 275] width 9 height 9
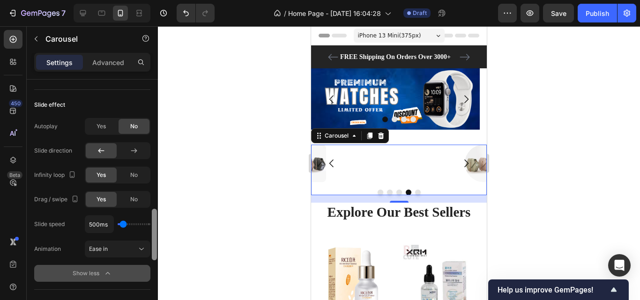
scroll to position [601, 0]
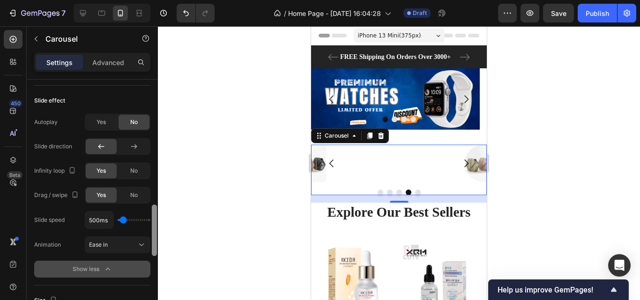
drag, startPoint x: 153, startPoint y: 232, endPoint x: 153, endPoint y: 245, distance: 12.2
click at [153, 245] on div at bounding box center [154, 231] width 5 height 52
click at [128, 246] on div "Ease in" at bounding box center [113, 245] width 48 height 8
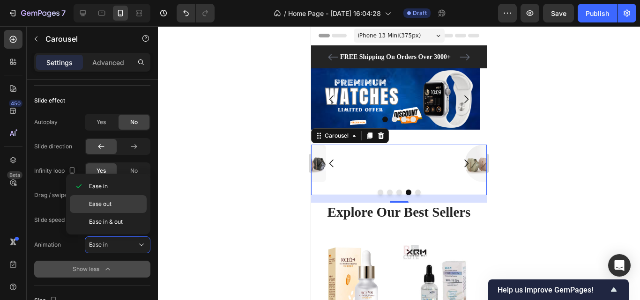
click at [127, 209] on div "Ease out" at bounding box center [108, 204] width 77 height 18
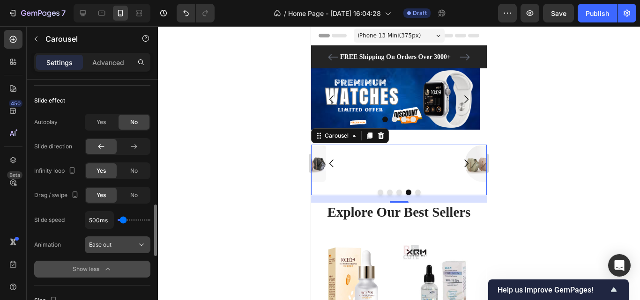
click at [129, 244] on div "Ease out" at bounding box center [113, 245] width 48 height 8
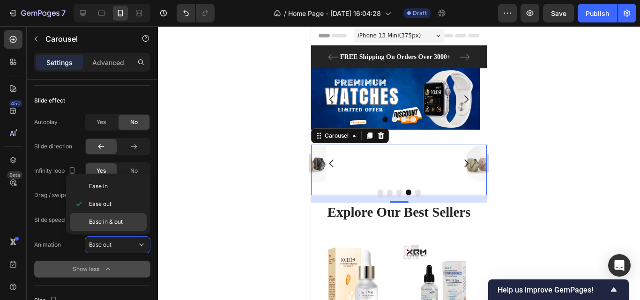
click at [135, 230] on div "Ease in & out" at bounding box center [108, 222] width 77 height 18
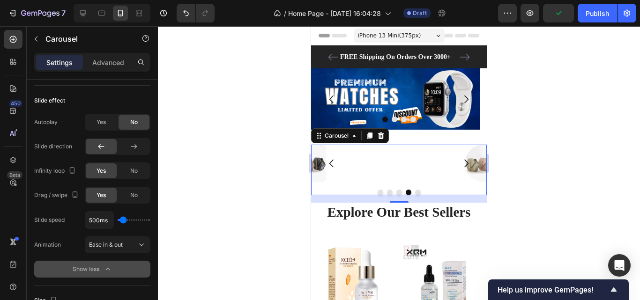
click at [461, 162] on icon "Carousel Next Arrow" at bounding box center [466, 163] width 11 height 11
click at [137, 244] on icon at bounding box center [141, 244] width 9 height 9
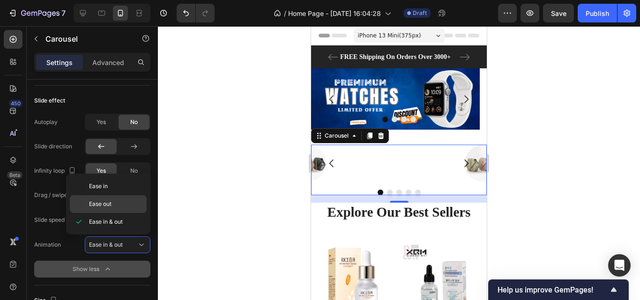
click at [137, 209] on p "Ease out" at bounding box center [115, 204] width 53 height 8
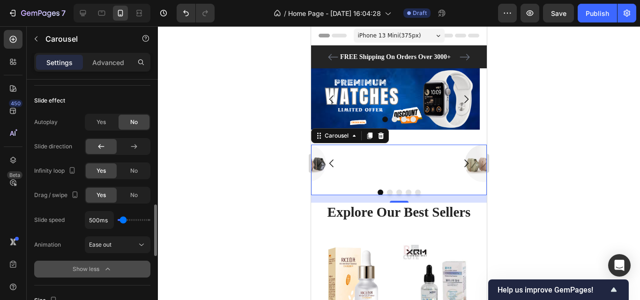
type input "1350ms"
type input "1350"
type input "2200ms"
type input "2200"
type input "2450ms"
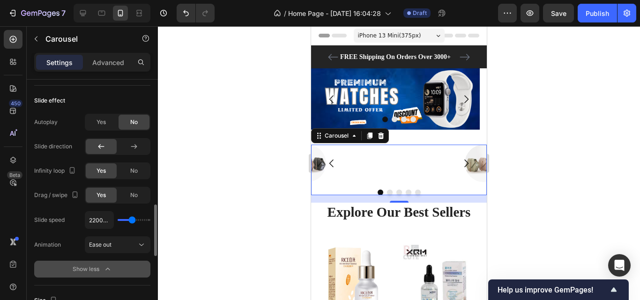
type input "2450"
type input "2750ms"
type input "2750"
type input "3000ms"
type input "3000"
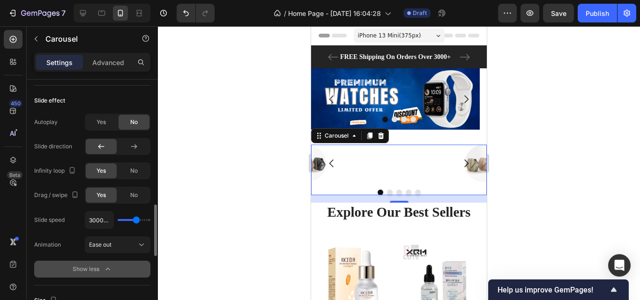
type input "3100ms"
type input "3100"
type input "3350ms"
type input "3350"
type input "3450ms"
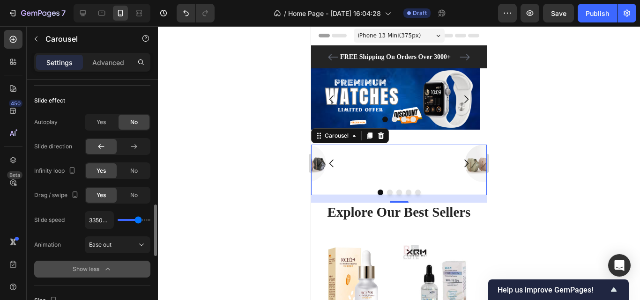
type input "3450"
type input "3550ms"
type input "3550"
type input "4000ms"
type input "4000"
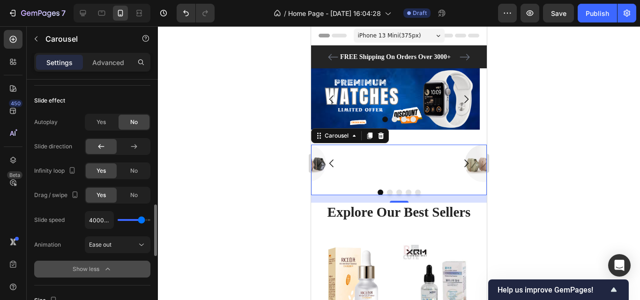
type input "2300ms"
type input "2300"
type input "650ms"
type input "650"
type input "100ms"
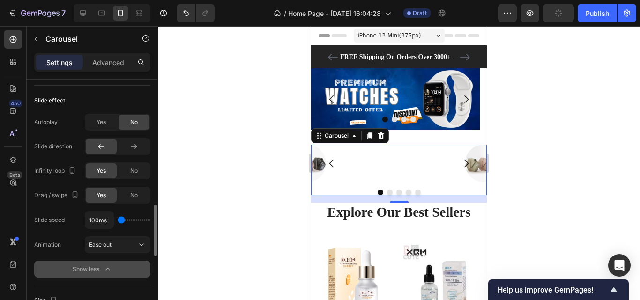
drag, startPoint x: 124, startPoint y: 218, endPoint x: 101, endPoint y: 224, distance: 23.9
type input "100"
click at [118, 221] on input "range" at bounding box center [134, 220] width 33 height 2
type input "900ms"
type input "900"
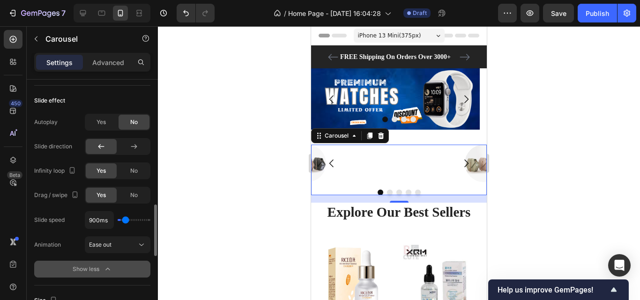
type input "1450ms"
type input "1450"
type input "1350ms"
type input "1350"
type input "1300ms"
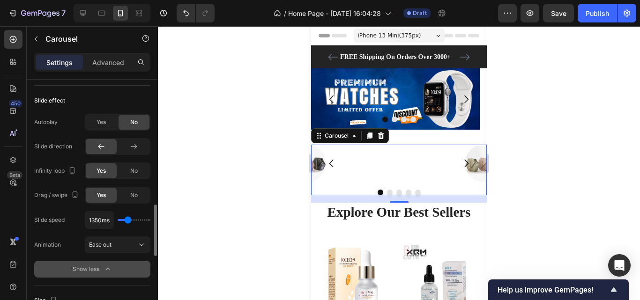
type input "1300"
type input "1200ms"
type input "1200"
type input "1100ms"
type input "1100"
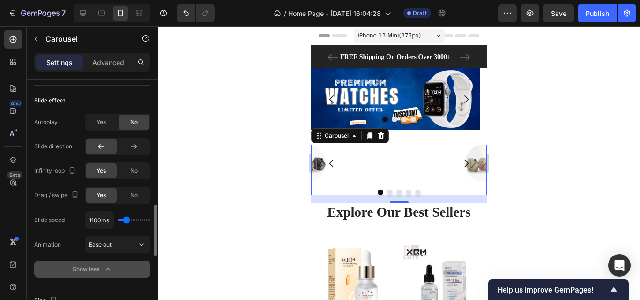
type input "1300ms"
type input "1300"
type input "1350ms"
type input "1350"
type input "2100ms"
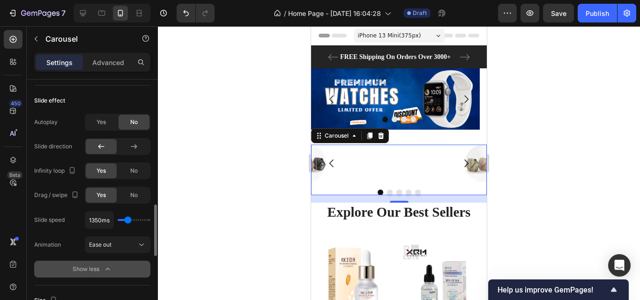
type input "2100"
type input "1000ms"
type input "1000"
type input "650ms"
type input "650"
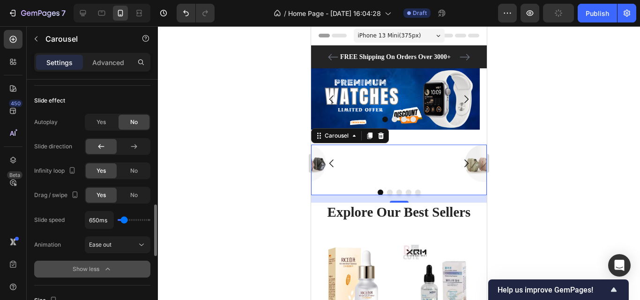
type input "550ms"
type input "550"
type input "450ms"
type input "450"
type input "550ms"
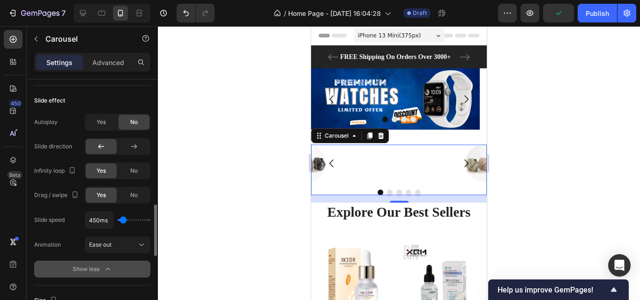
type input "550"
type input "1000ms"
type input "1000"
type input "900ms"
type input "900"
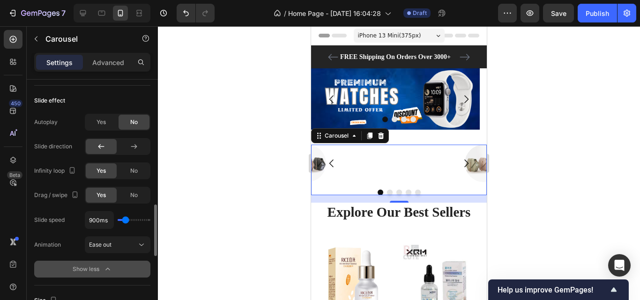
type input "750ms"
type input "750"
type input "100ms"
type input "100"
type input "200ms"
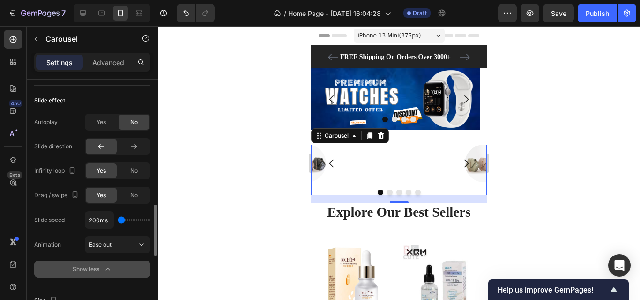
type input "200"
type input "300ms"
type input "300"
type input "650ms"
type input "650"
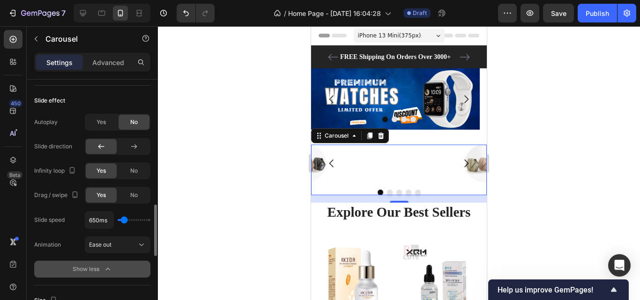
type input "100ms"
type input "100"
type input "200ms"
type input "200"
type input "550ms"
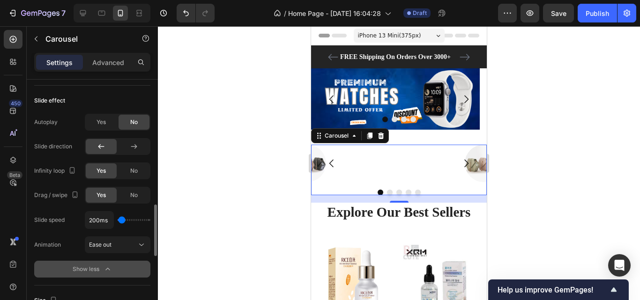
type input "550"
type input "300ms"
type input "300"
type input "100ms"
type input "100"
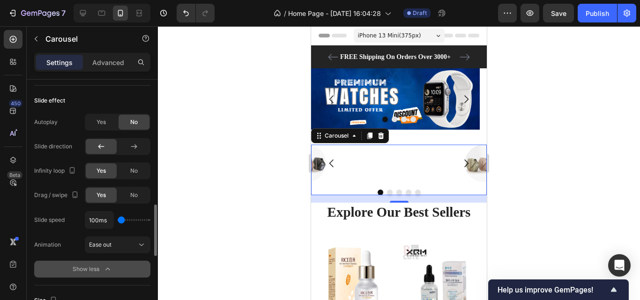
type input "200ms"
type input "200"
type input "300ms"
type input "300"
type input "650ms"
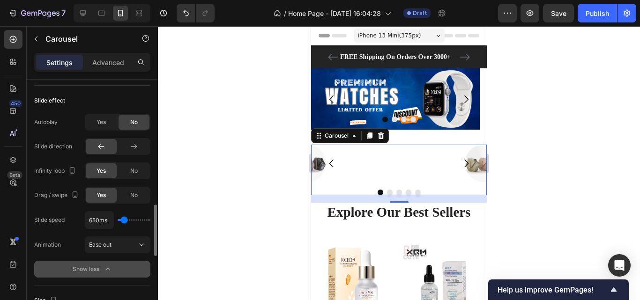
drag, startPoint x: 122, startPoint y: 220, endPoint x: 124, endPoint y: 228, distance: 8.3
type input "650"
click at [124, 221] on input "range" at bounding box center [134, 220] width 33 height 2
click at [142, 232] on div "Slide speed 650ms Animation Ease out" at bounding box center [92, 232] width 116 height 42
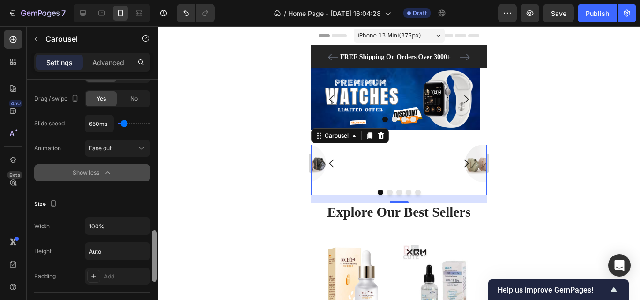
scroll to position [702, 0]
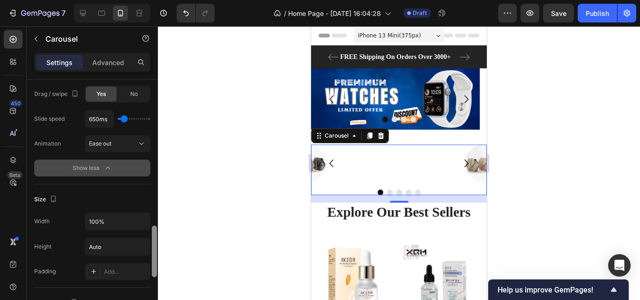
drag, startPoint x: 154, startPoint y: 231, endPoint x: 154, endPoint y: 252, distance: 21.1
click at [154, 252] on div at bounding box center [154, 252] width 5 height 52
click at [138, 251] on icon "button" at bounding box center [141, 246] width 9 height 9
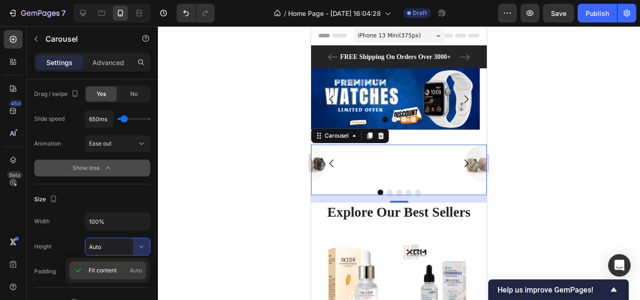
click at [120, 270] on p "Fit content Auto" at bounding box center [115, 271] width 53 height 8
